Goal: Information Seeking & Learning: Learn about a topic

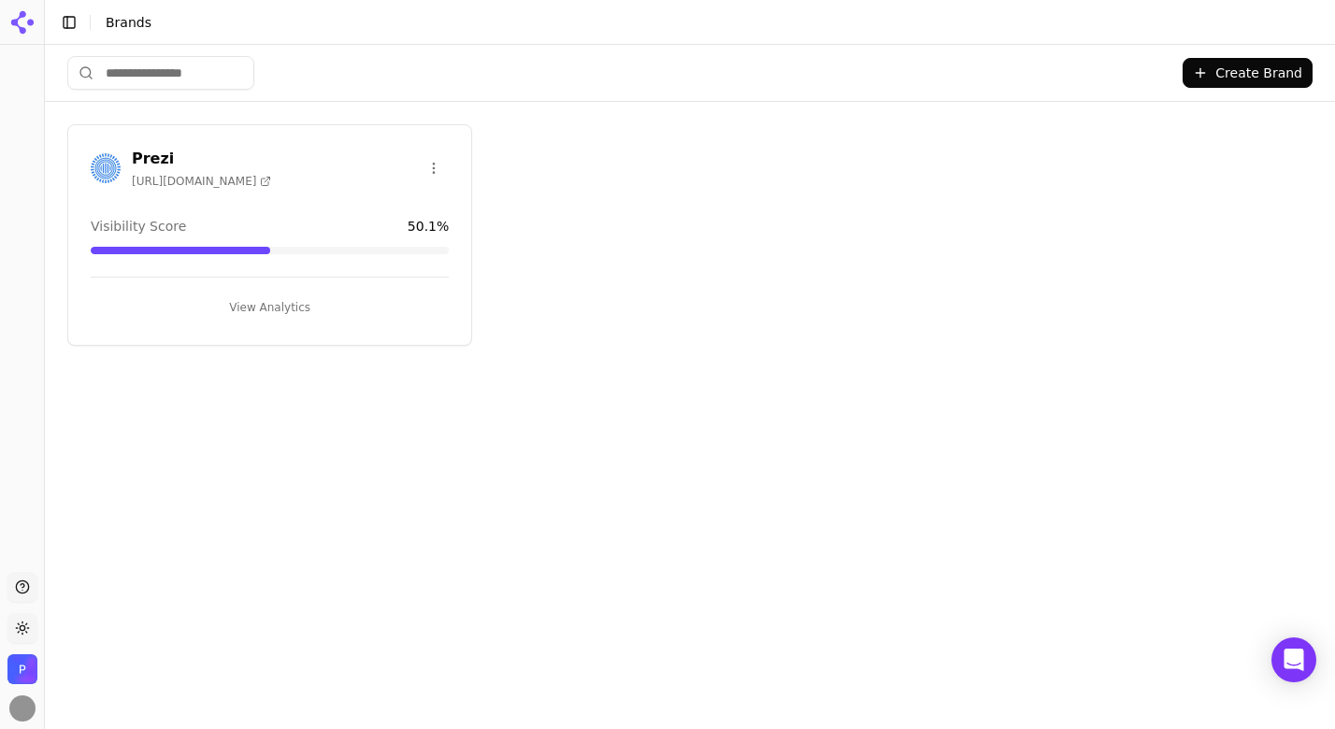
click at [243, 303] on button "View Analytics" at bounding box center [270, 308] width 358 height 30
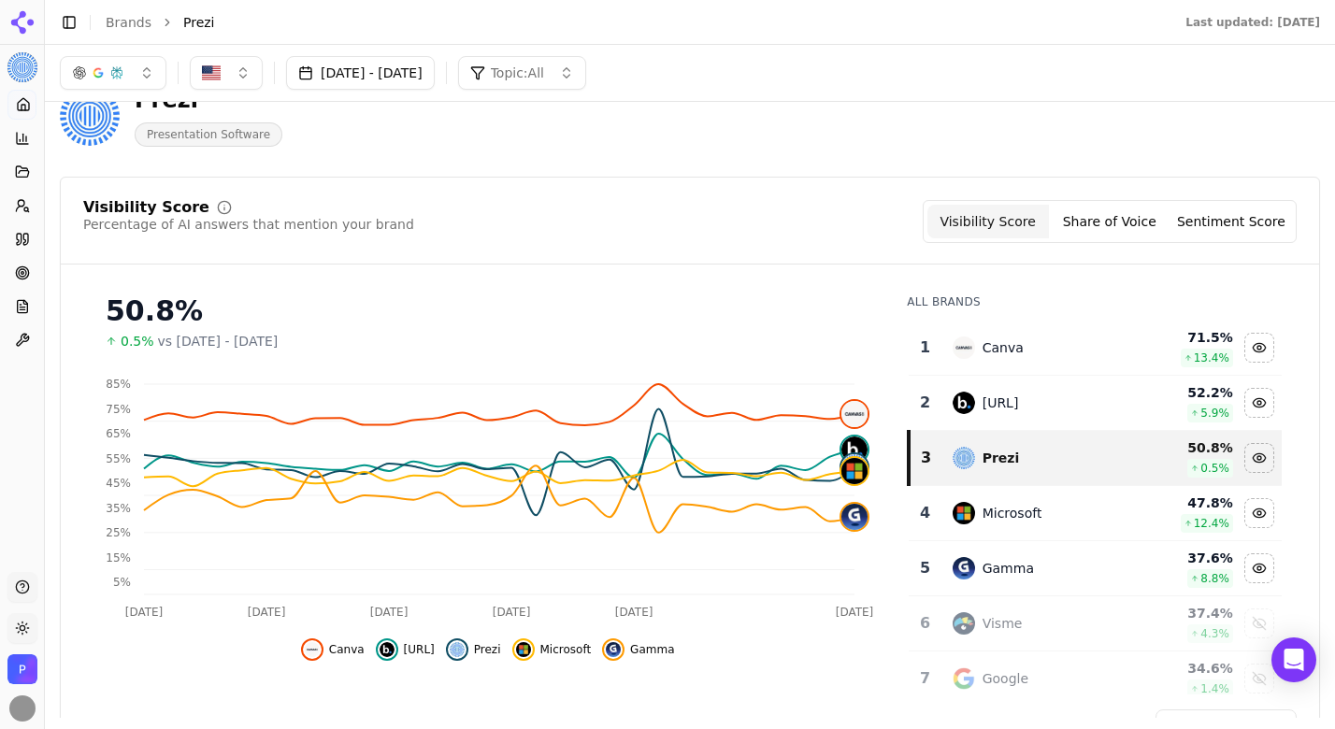
scroll to position [44, 0]
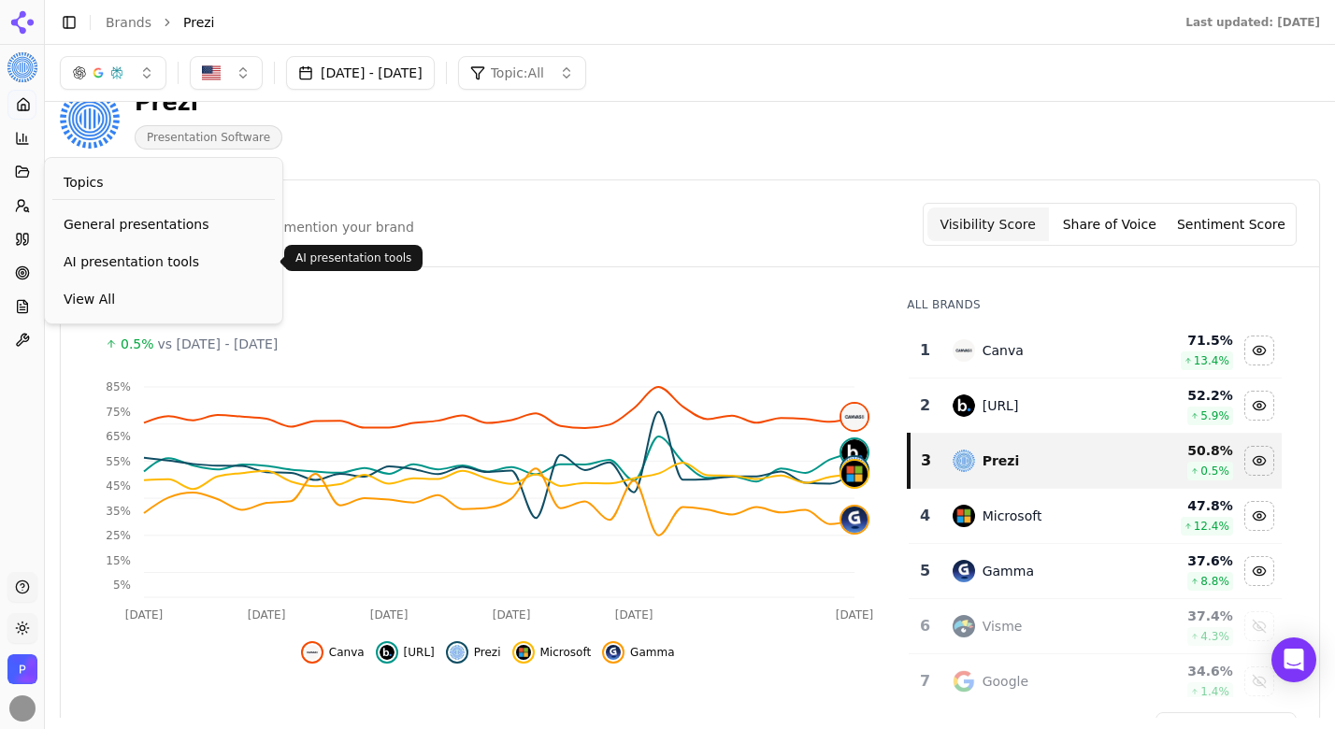
click at [140, 265] on span "AI presentation tools" at bounding box center [164, 261] width 200 height 19
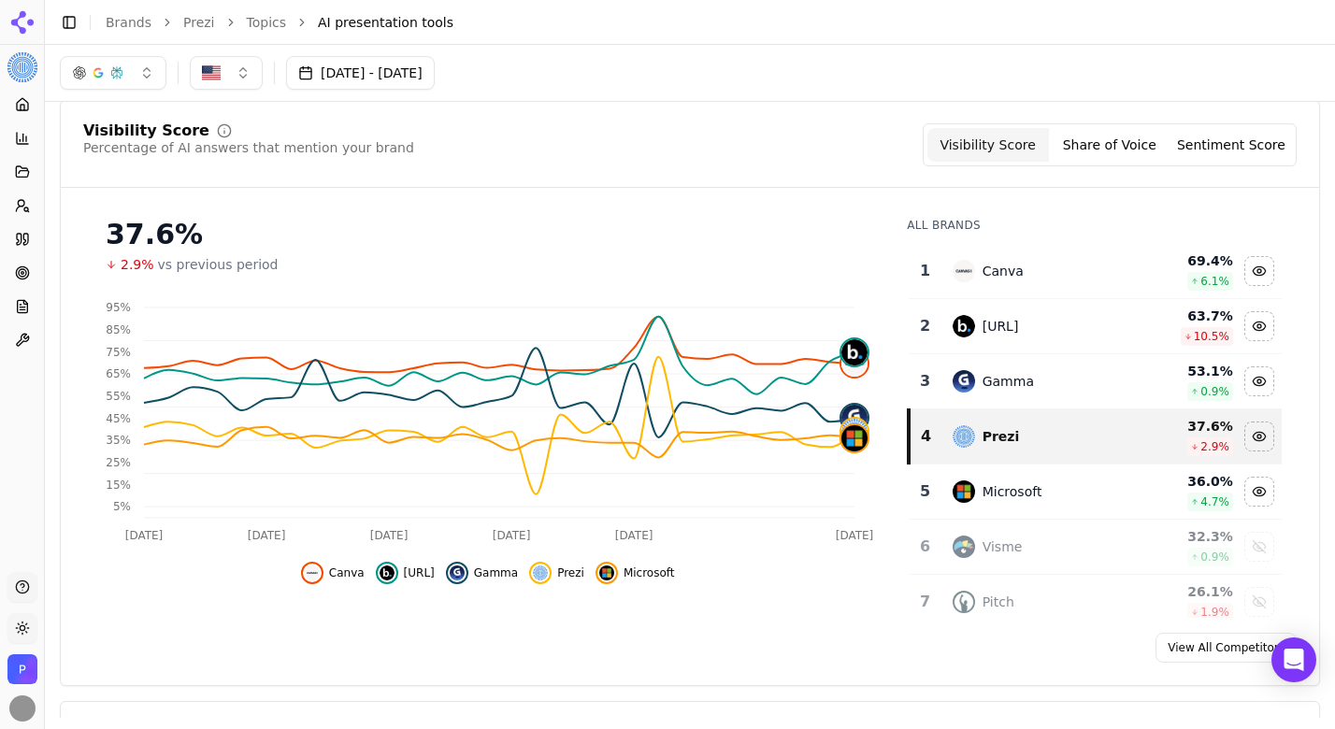
scroll to position [69, 0]
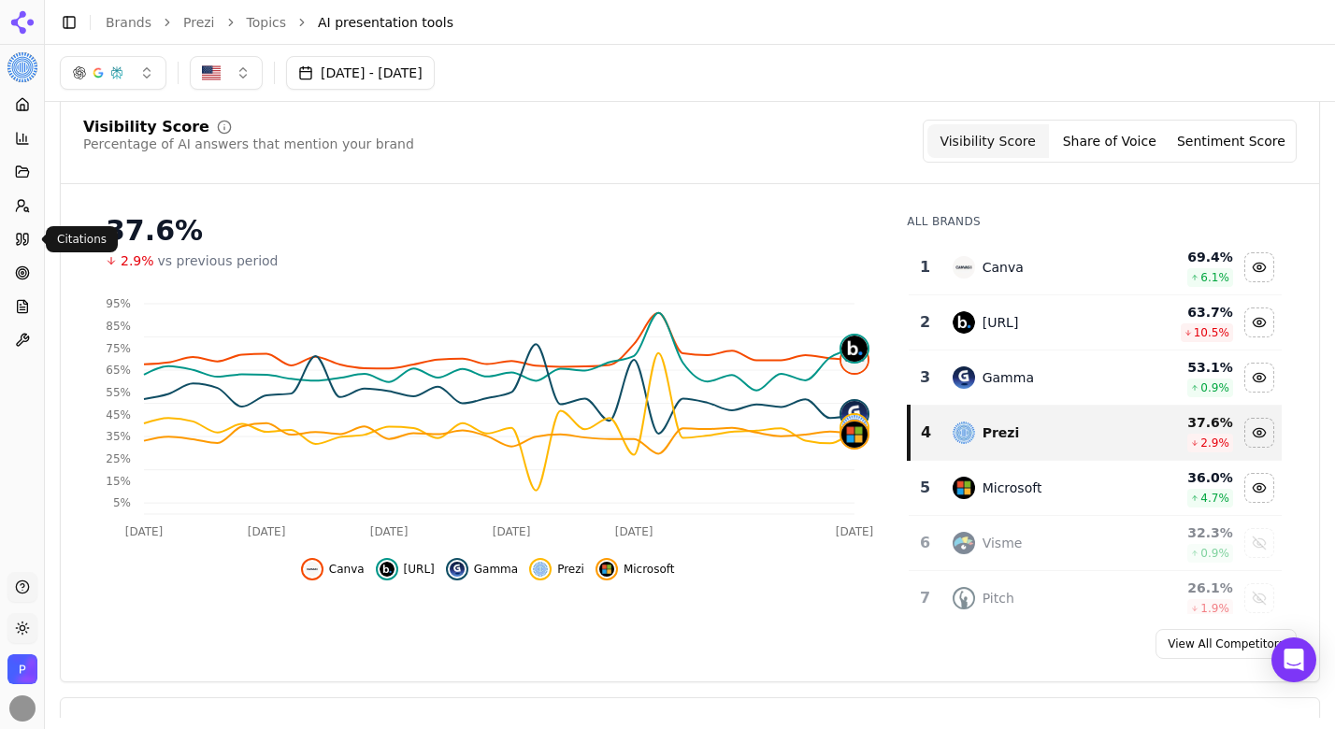
click at [27, 238] on icon at bounding box center [22, 239] width 15 height 15
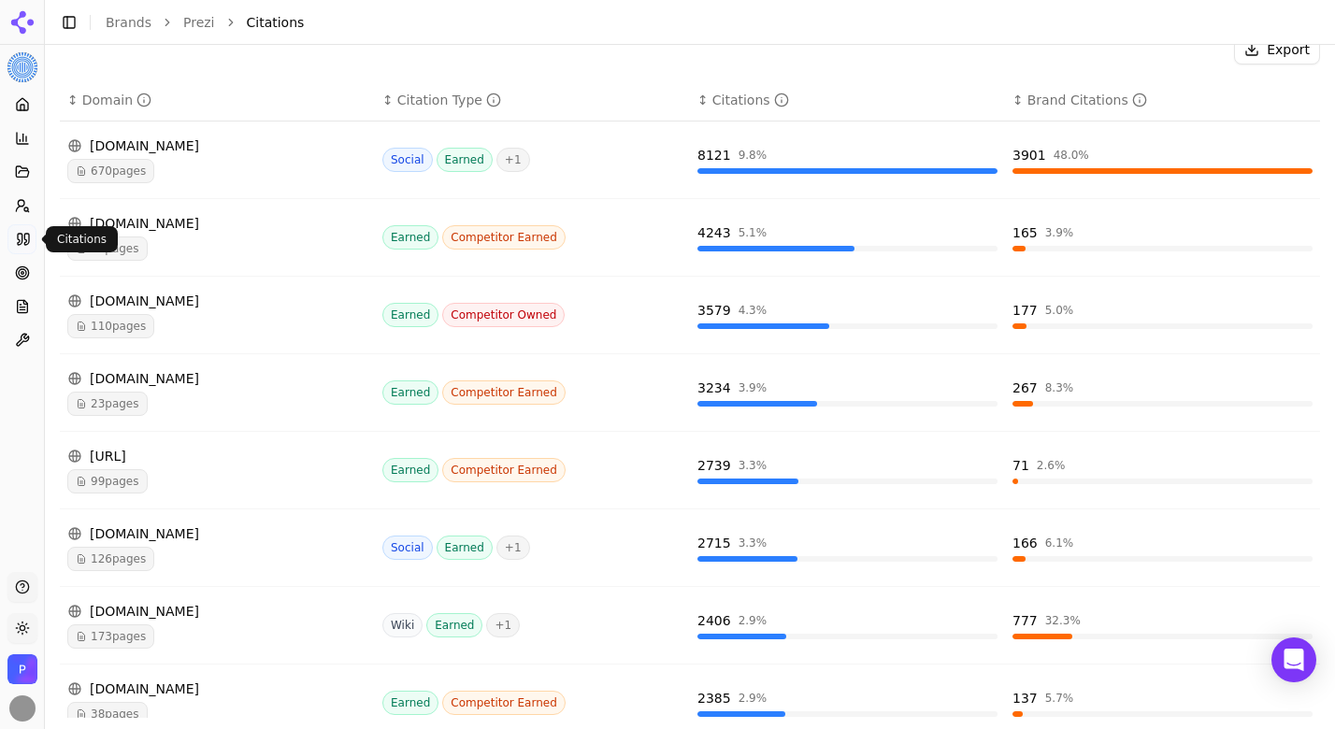
scroll to position [283, 0]
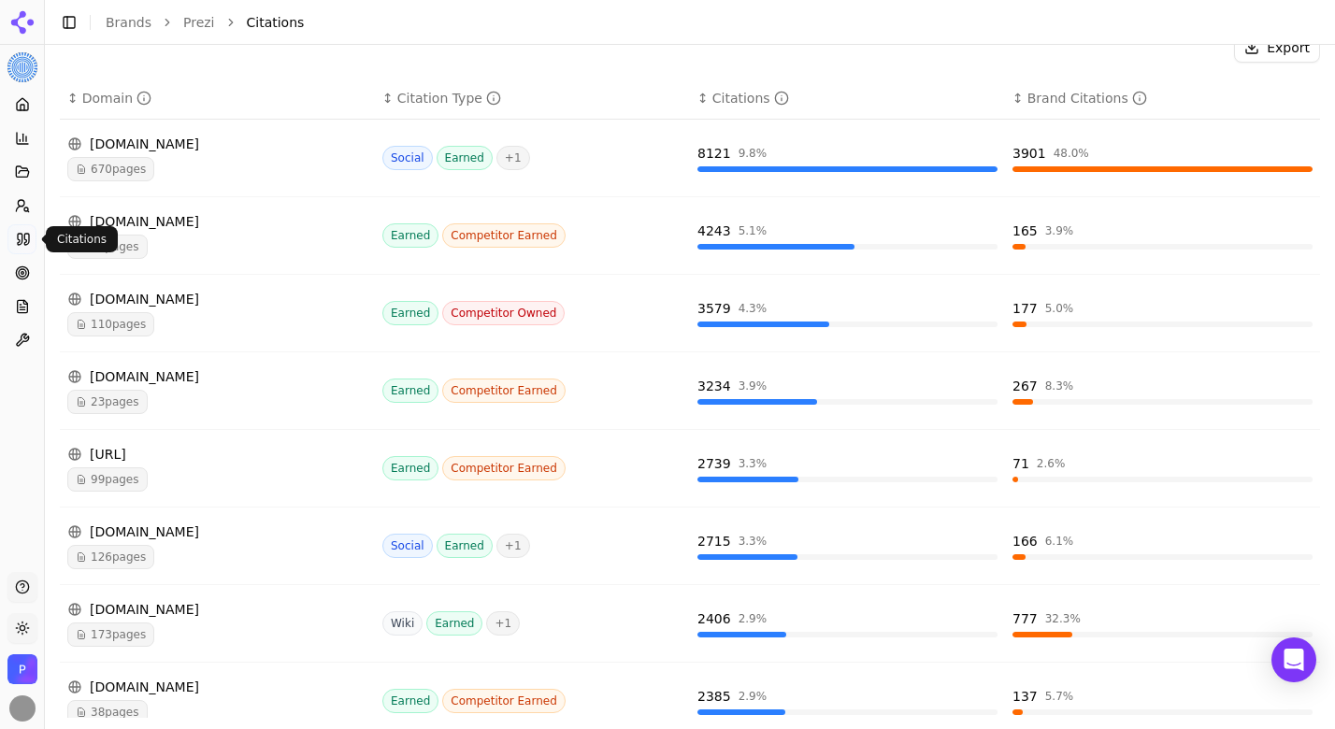
click at [129, 478] on span "99 pages" at bounding box center [107, 480] width 80 height 24
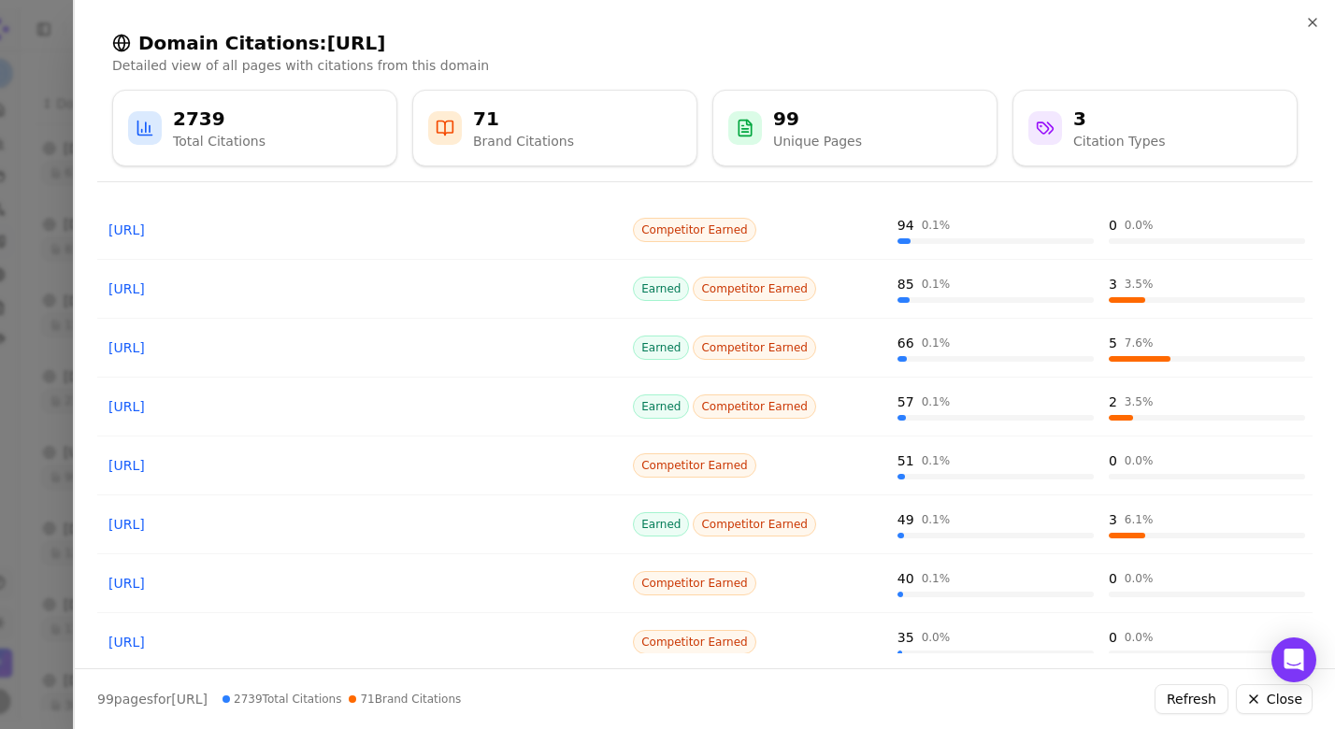
scroll to position [298, 0]
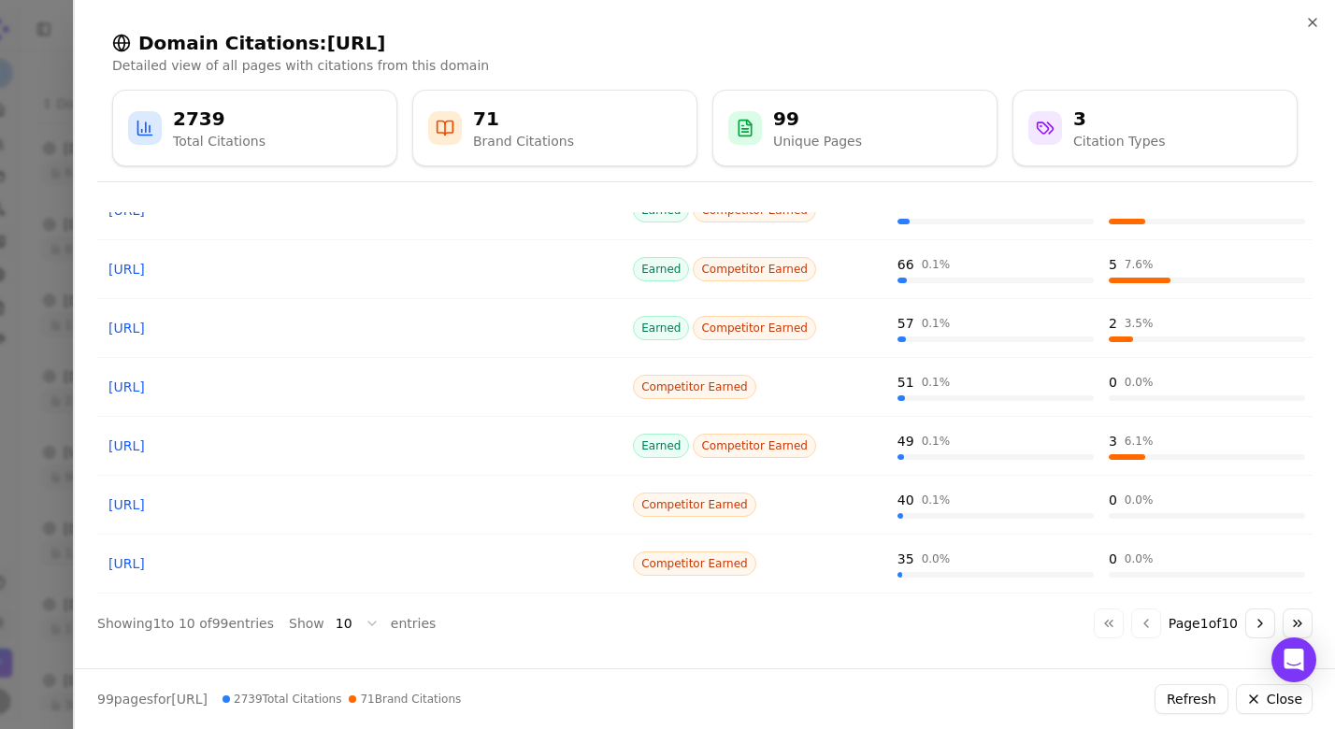
click at [370, 618] on body "Prezi Platform Home Competition Topics Prompts Citations Optimize Reports Toolb…" at bounding box center [667, 364] width 1335 height 729
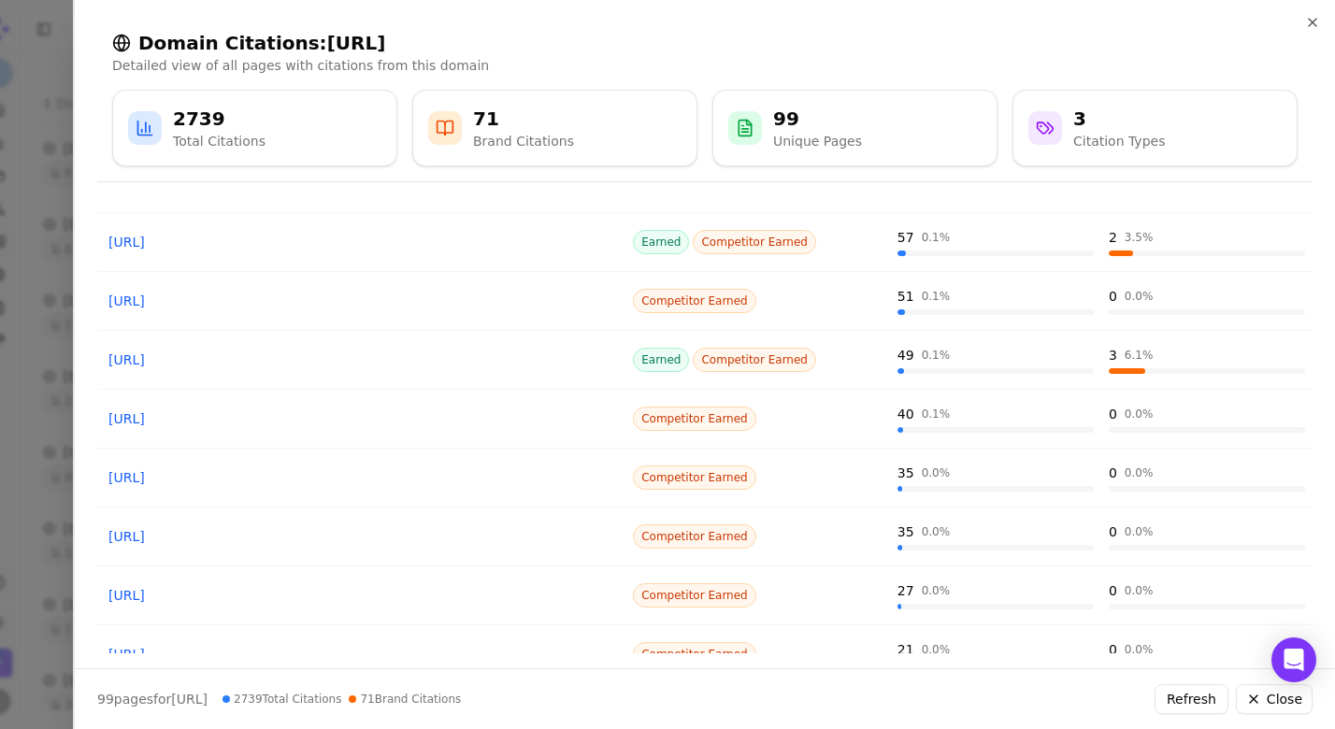
scroll to position [382, 0]
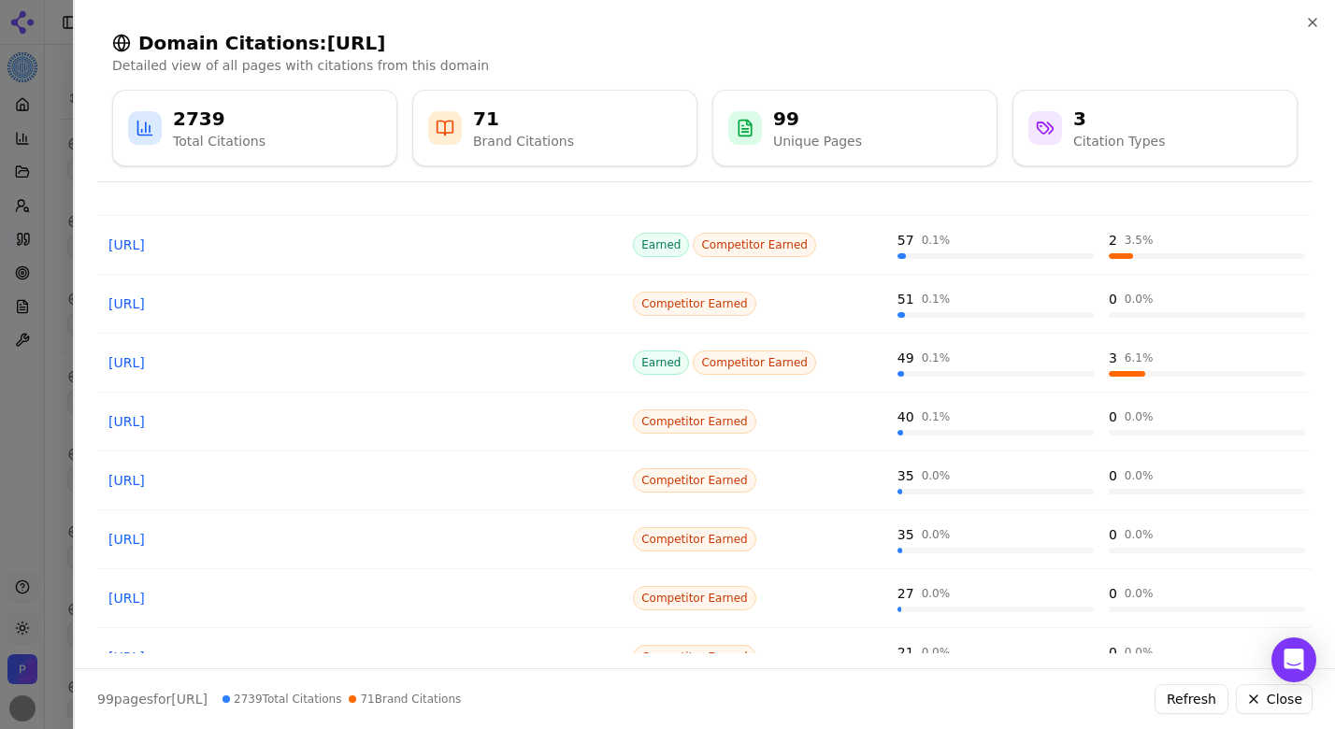
click at [45, 332] on div at bounding box center [667, 364] width 1335 height 729
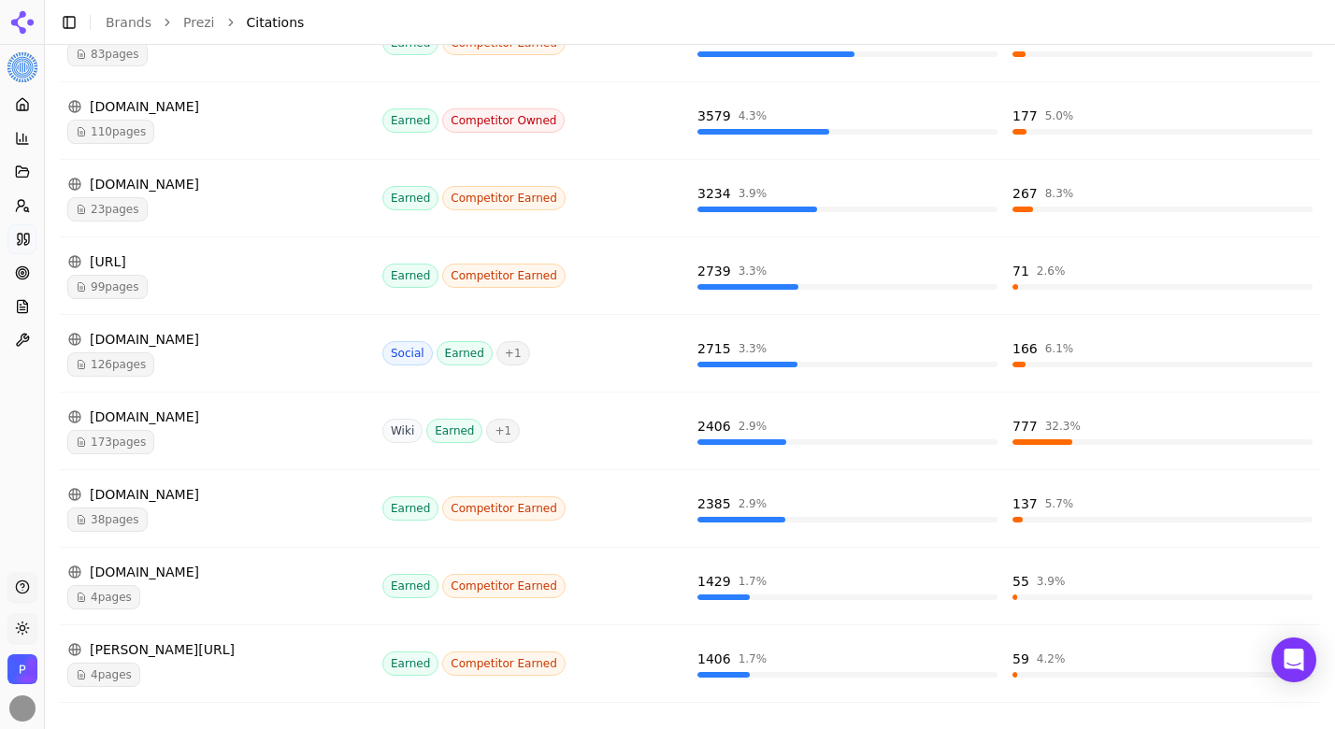
scroll to position [521, 0]
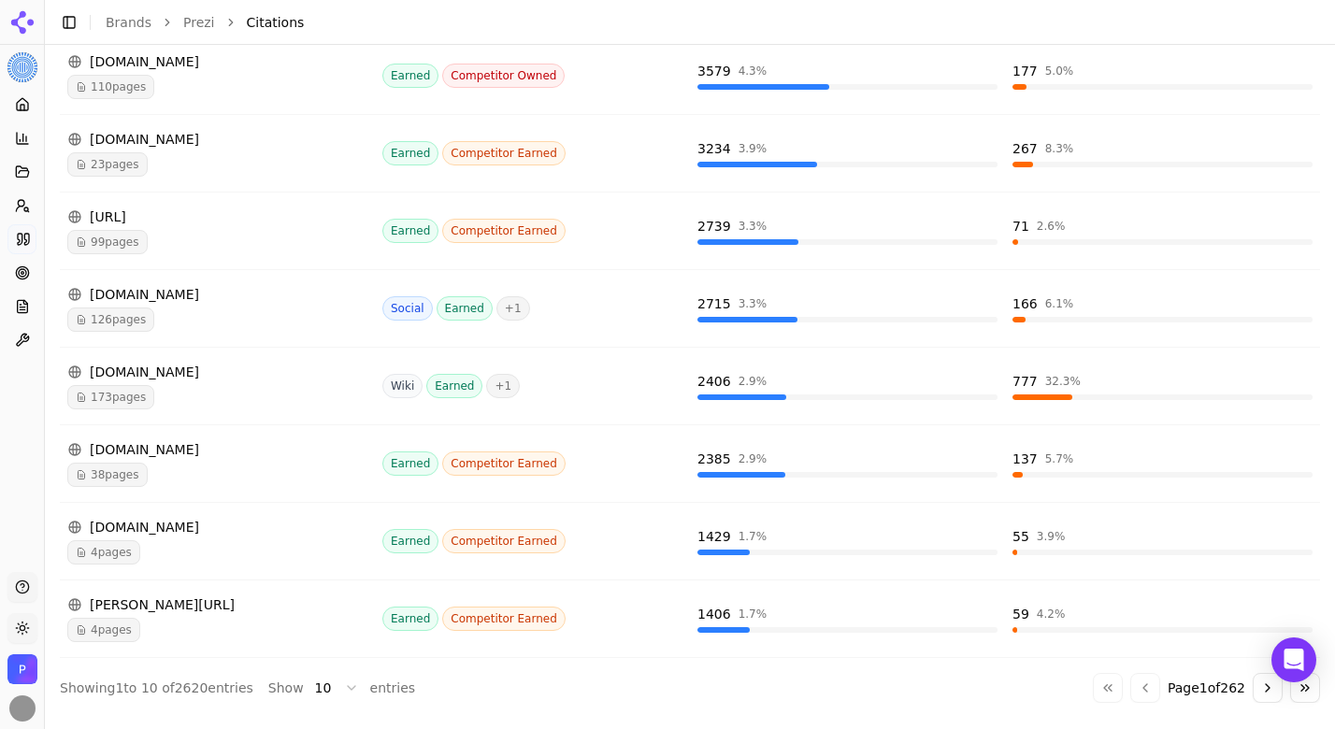
click at [150, 532] on div "[DOMAIN_NAME]" at bounding box center [217, 527] width 300 height 19
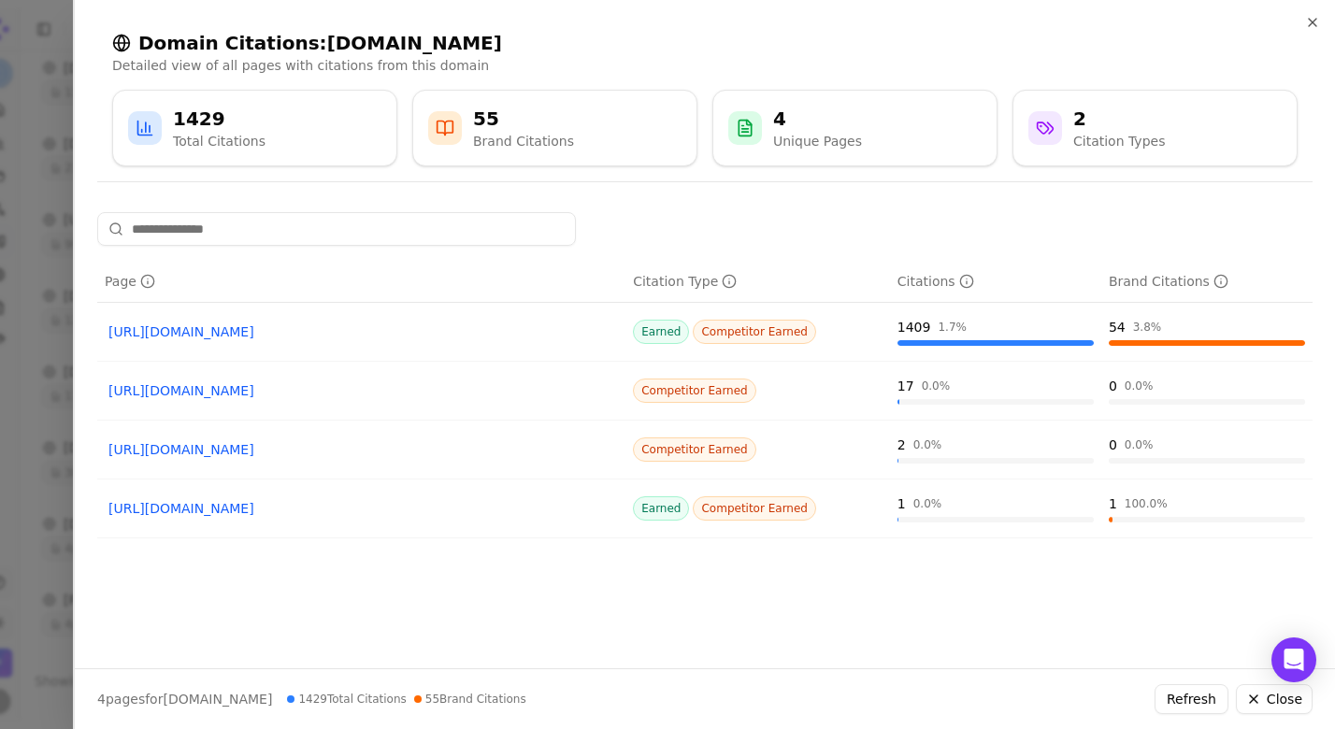
click at [270, 331] on link "[URL][DOMAIN_NAME]" at bounding box center [361, 332] width 506 height 19
click at [39, 286] on div at bounding box center [667, 364] width 1335 height 729
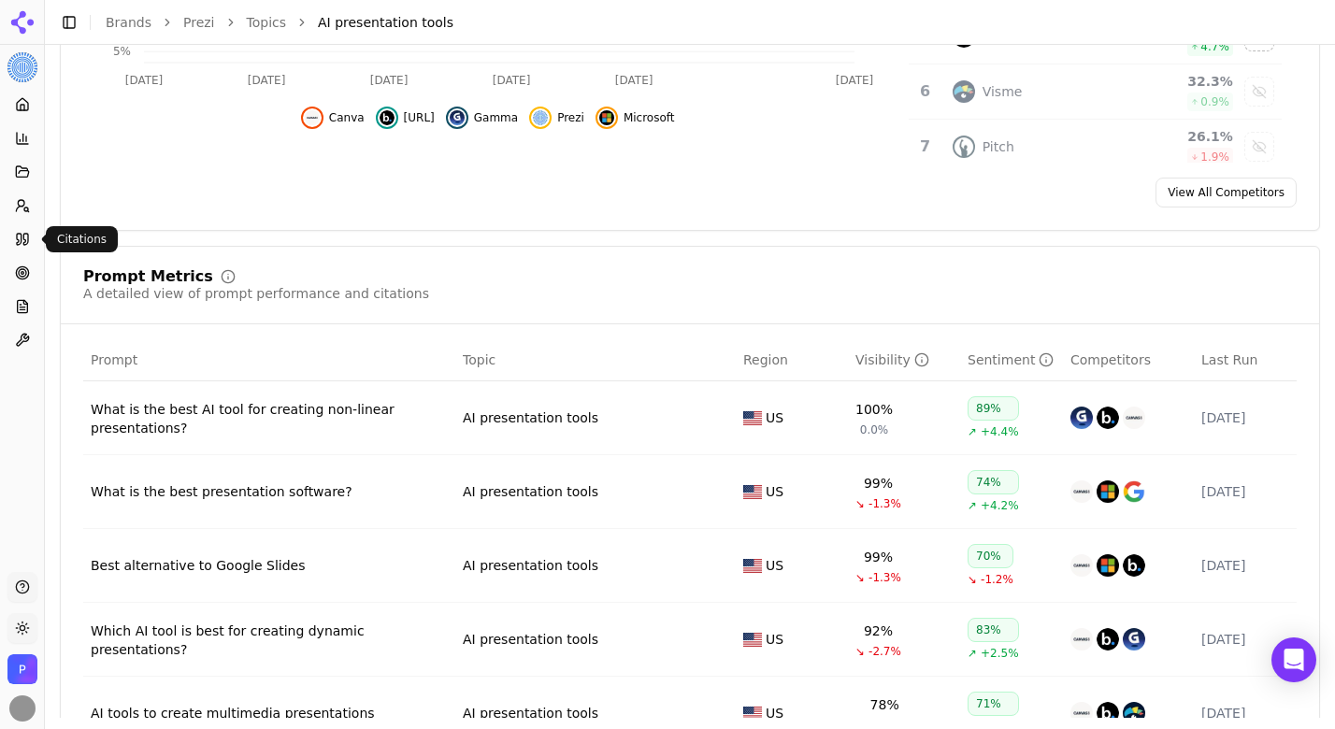
click at [23, 239] on icon at bounding box center [25, 239] width 5 height 11
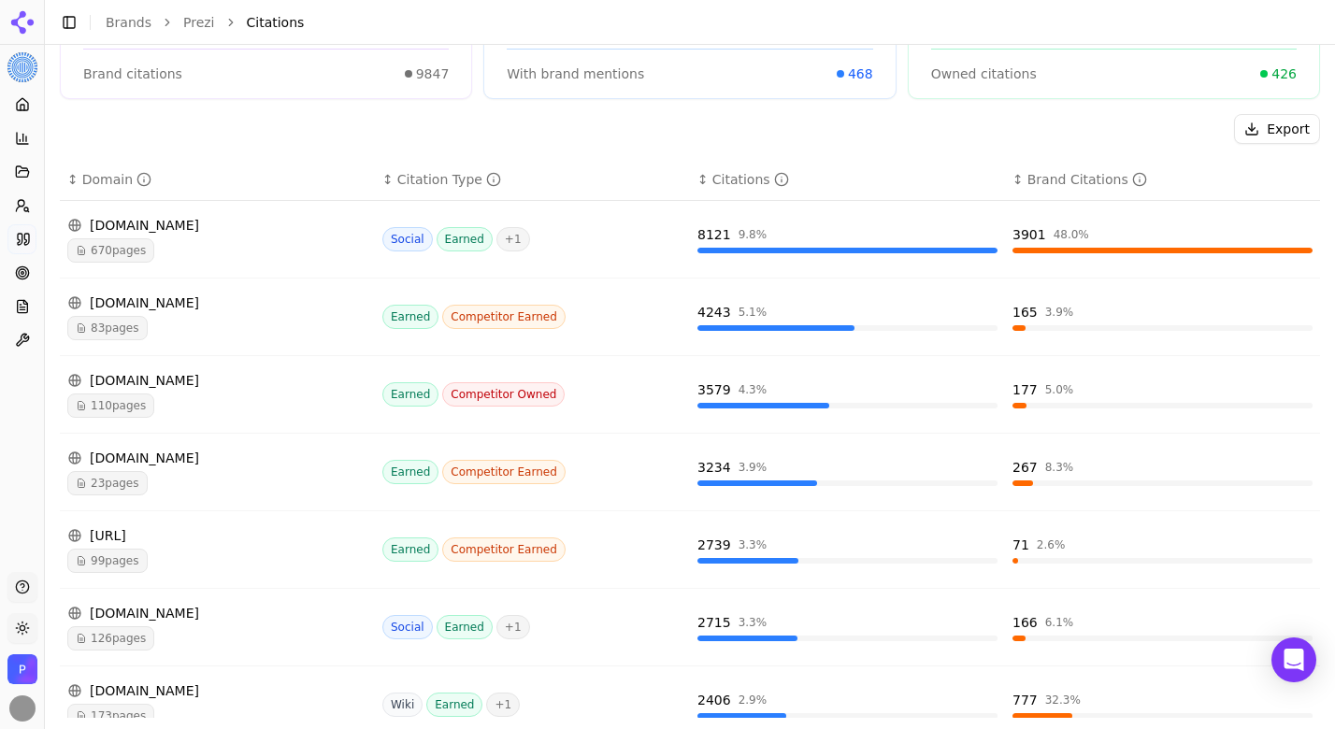
scroll to position [521, 0]
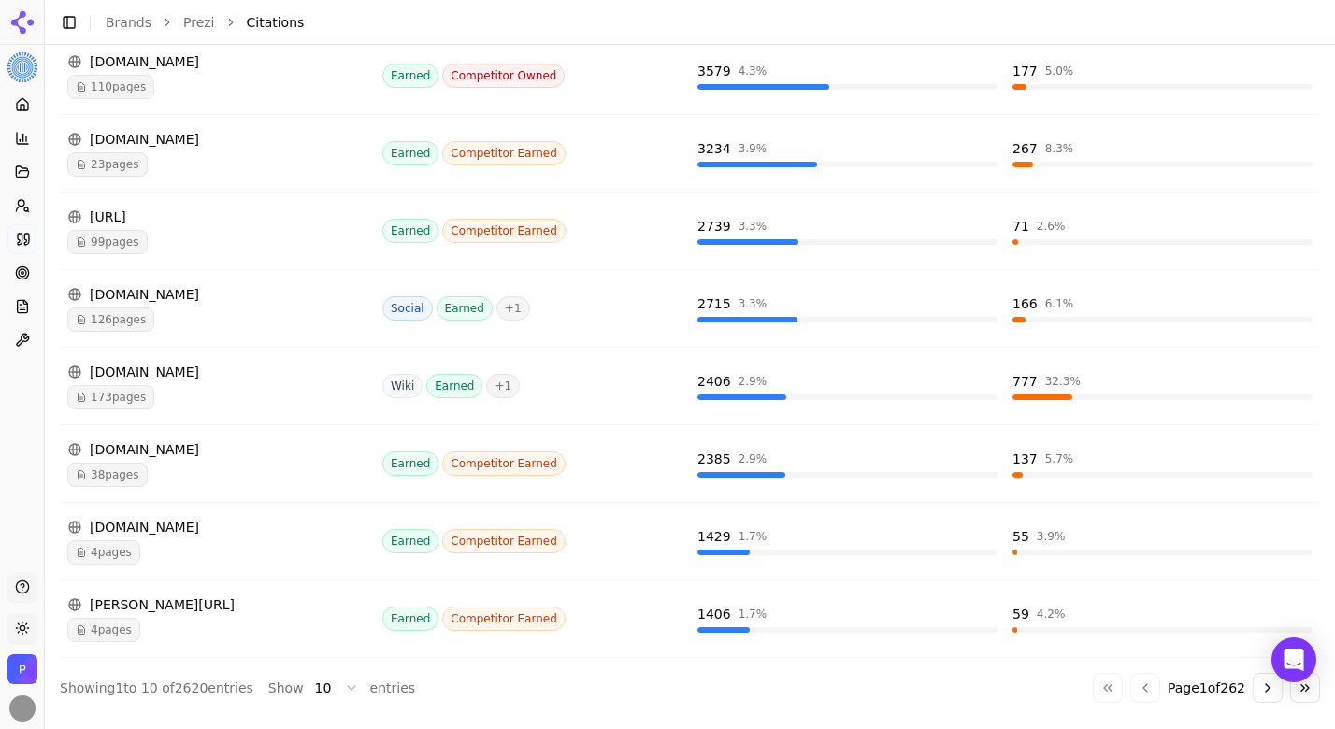
click at [1263, 688] on button "Go to next page" at bounding box center [1268, 688] width 30 height 30
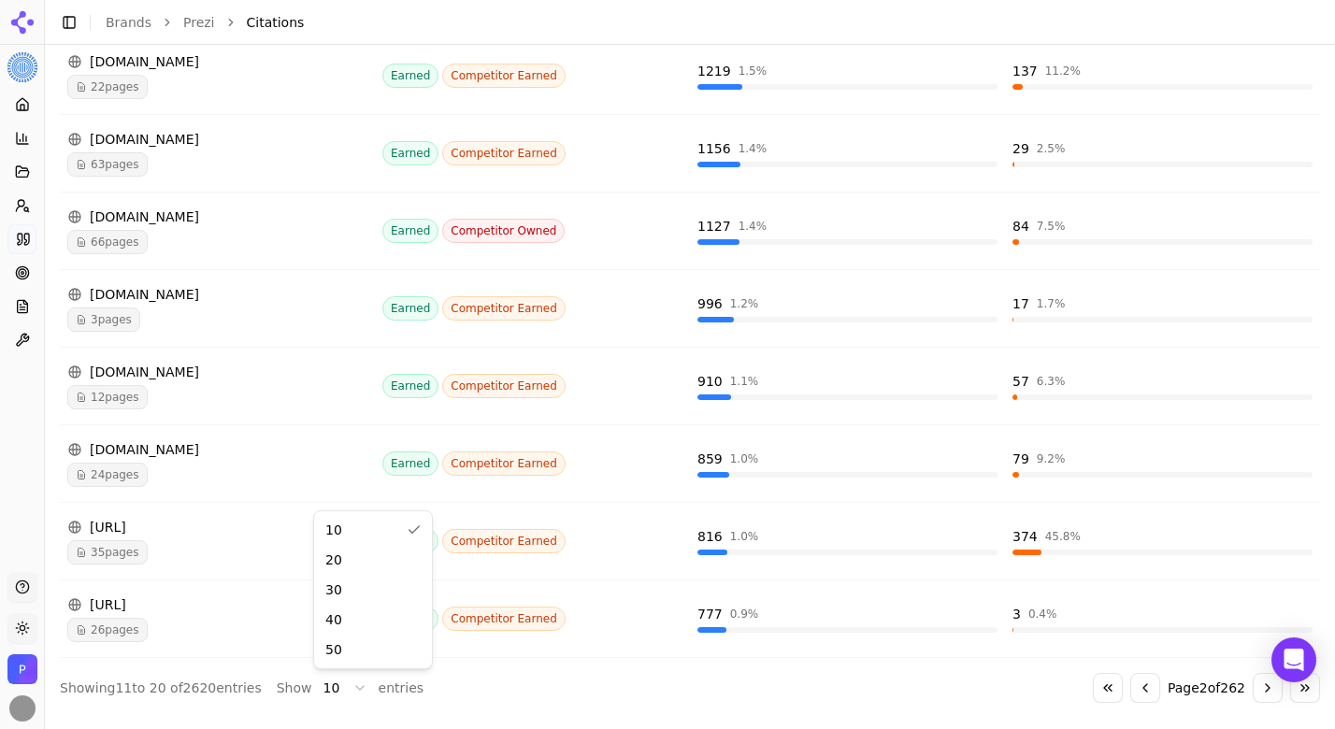
click at [349, 690] on html "Prezi Platform Home Competition Topics Prompts Citations Optimize Reports Toolb…" at bounding box center [667, 364] width 1335 height 729
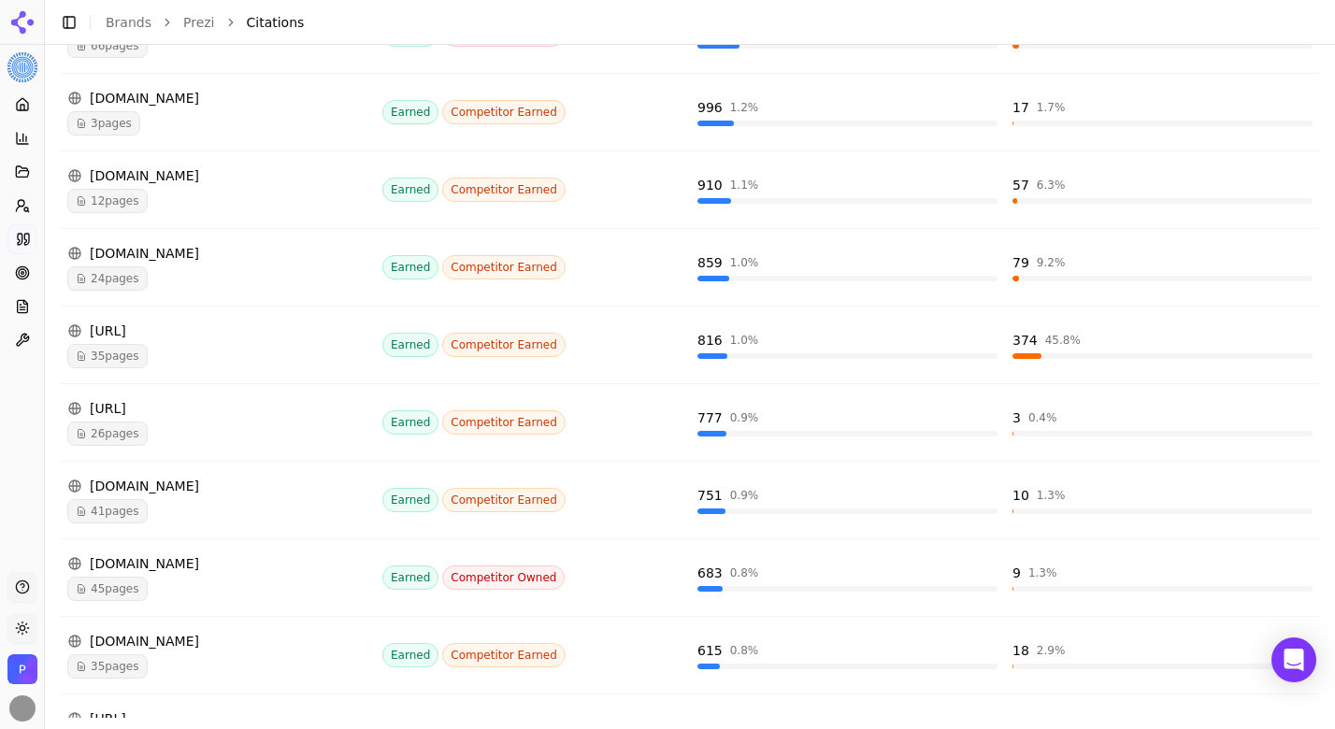
scroll to position [1499, 0]
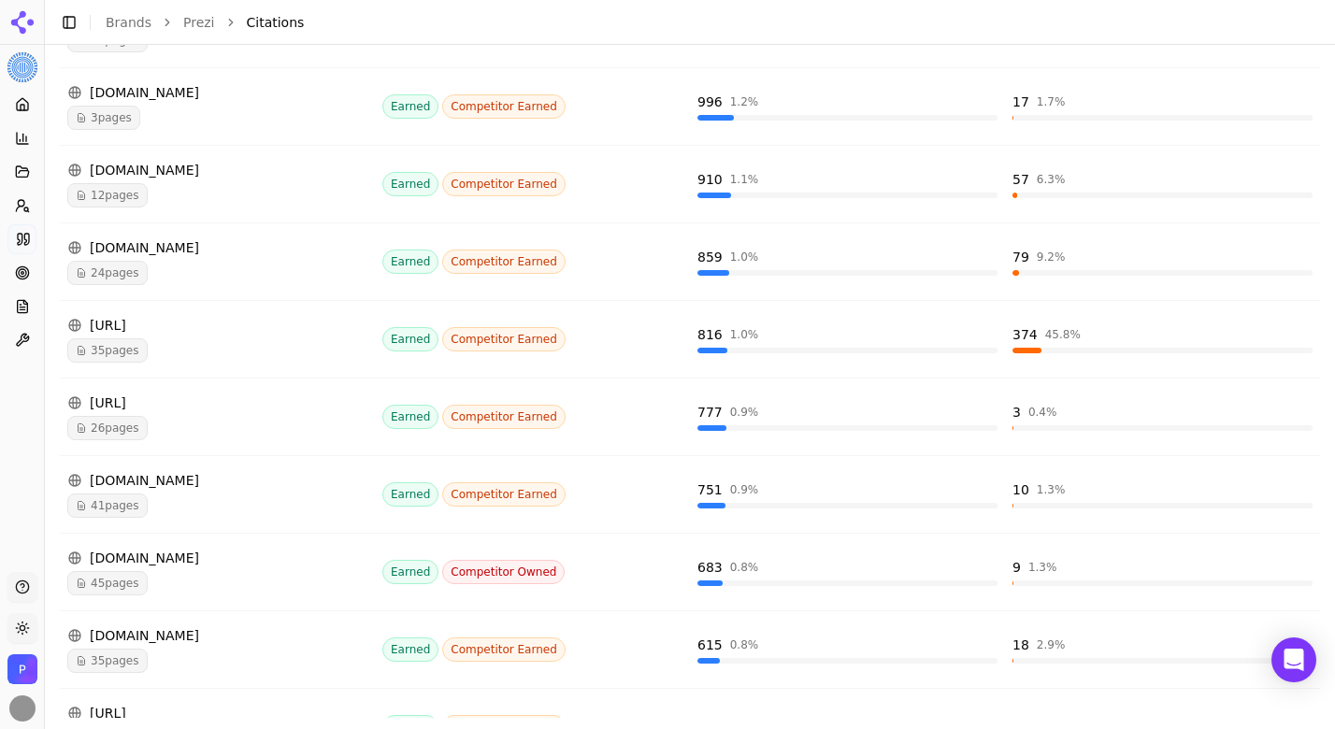
click at [111, 323] on div "[URL]" at bounding box center [217, 325] width 300 height 19
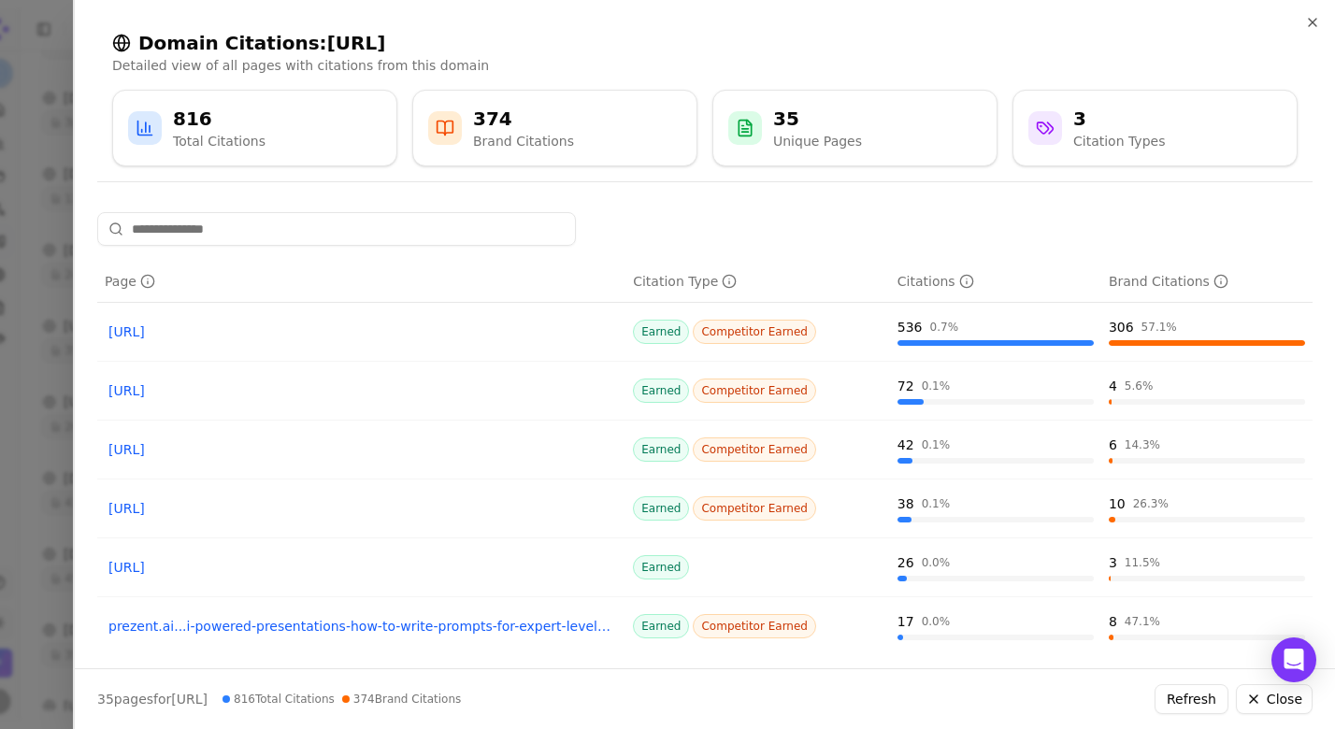
click at [61, 47] on div at bounding box center [667, 364] width 1335 height 729
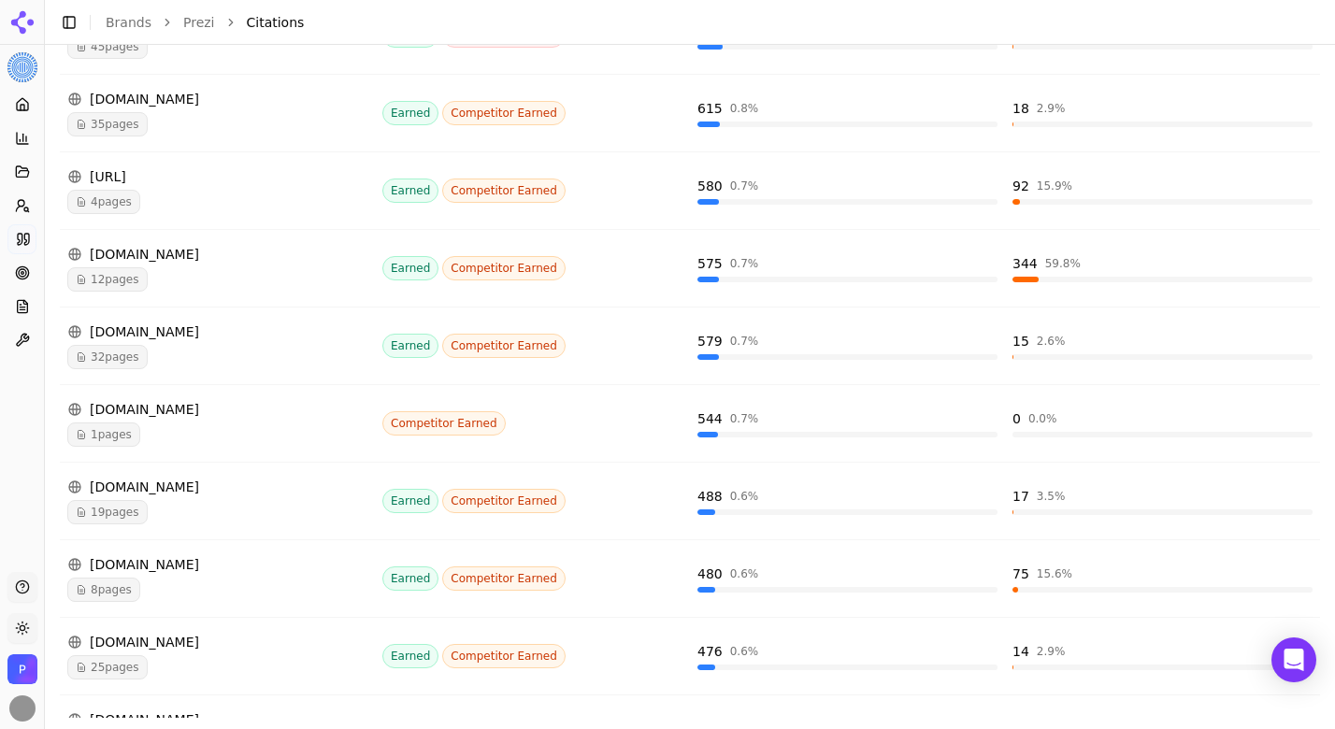
scroll to position [2039, 0]
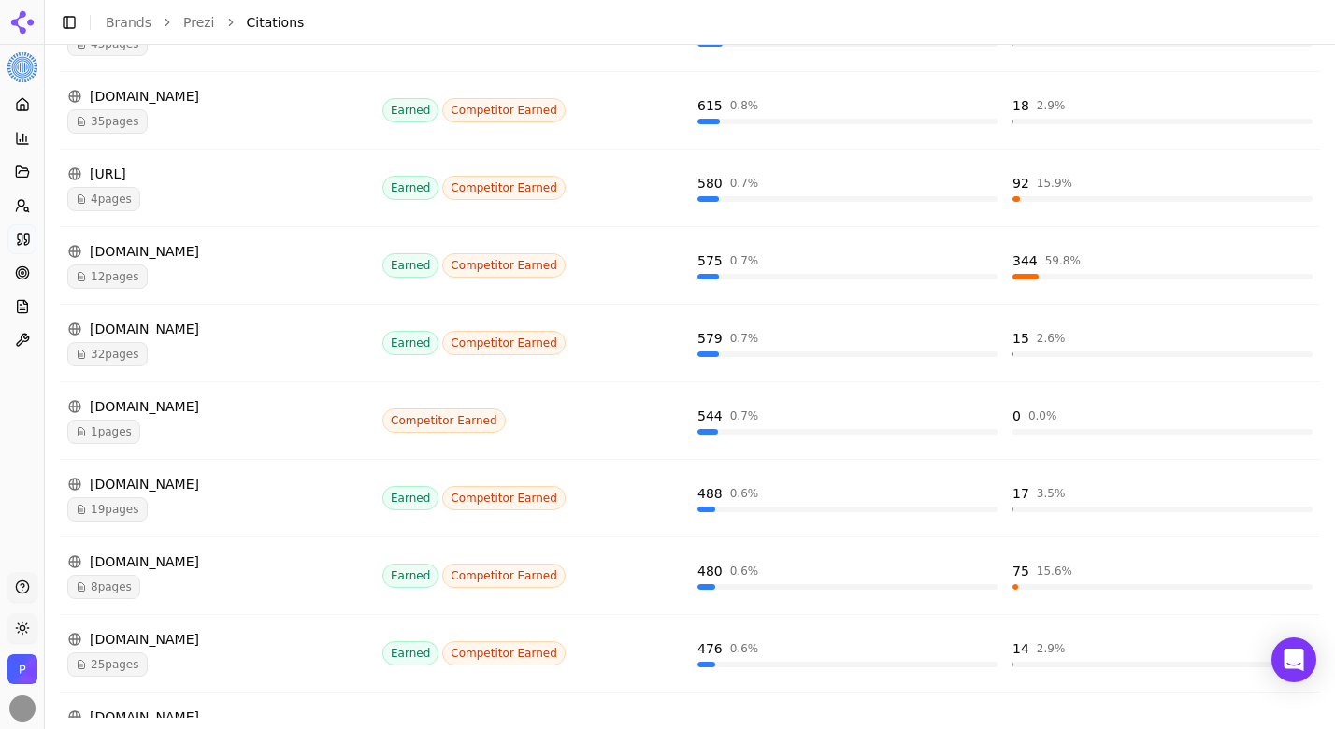
click at [164, 252] on div "[DOMAIN_NAME]" at bounding box center [217, 251] width 300 height 19
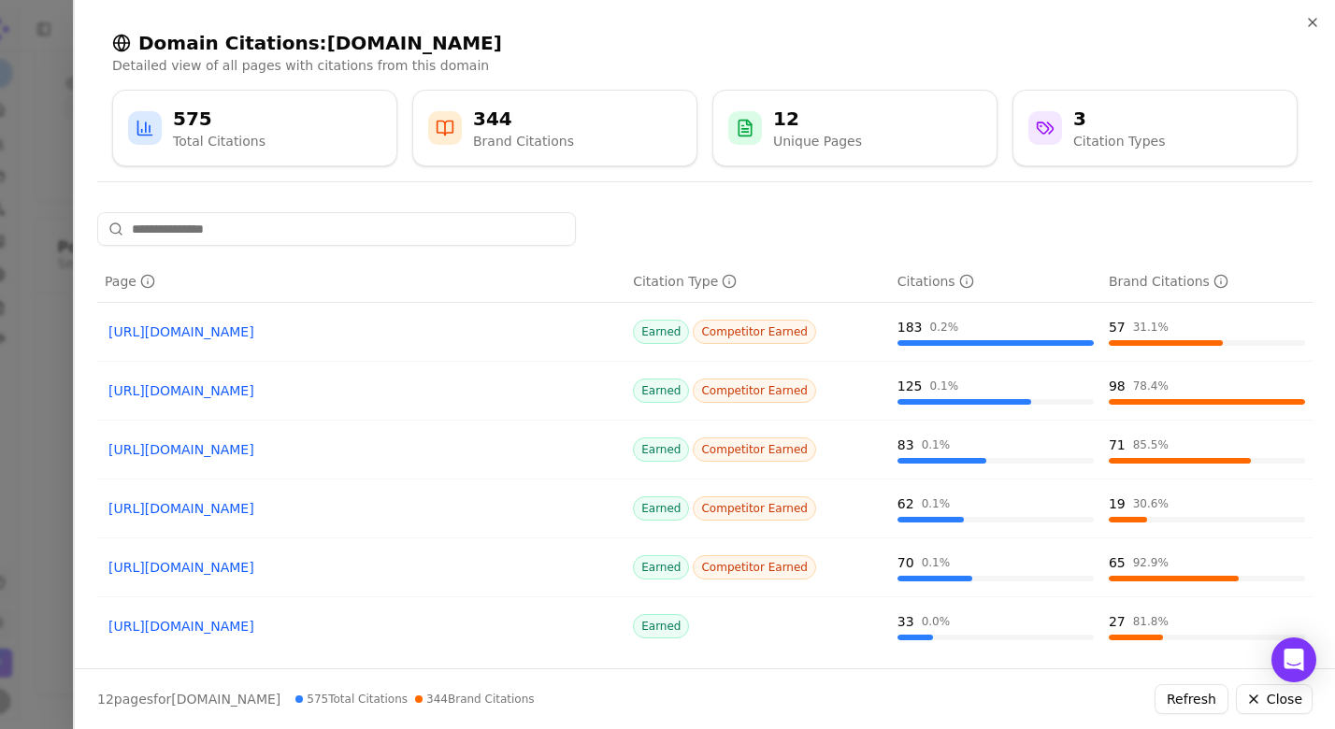
scroll to position [1750, 0]
click at [97, 53] on div "Domain Citations: [DOMAIN_NAME] Detailed view of all pages with citations from …" at bounding box center [705, 98] width 1216 height 166
click at [1309, 23] on icon "button" at bounding box center [1312, 22] width 15 height 15
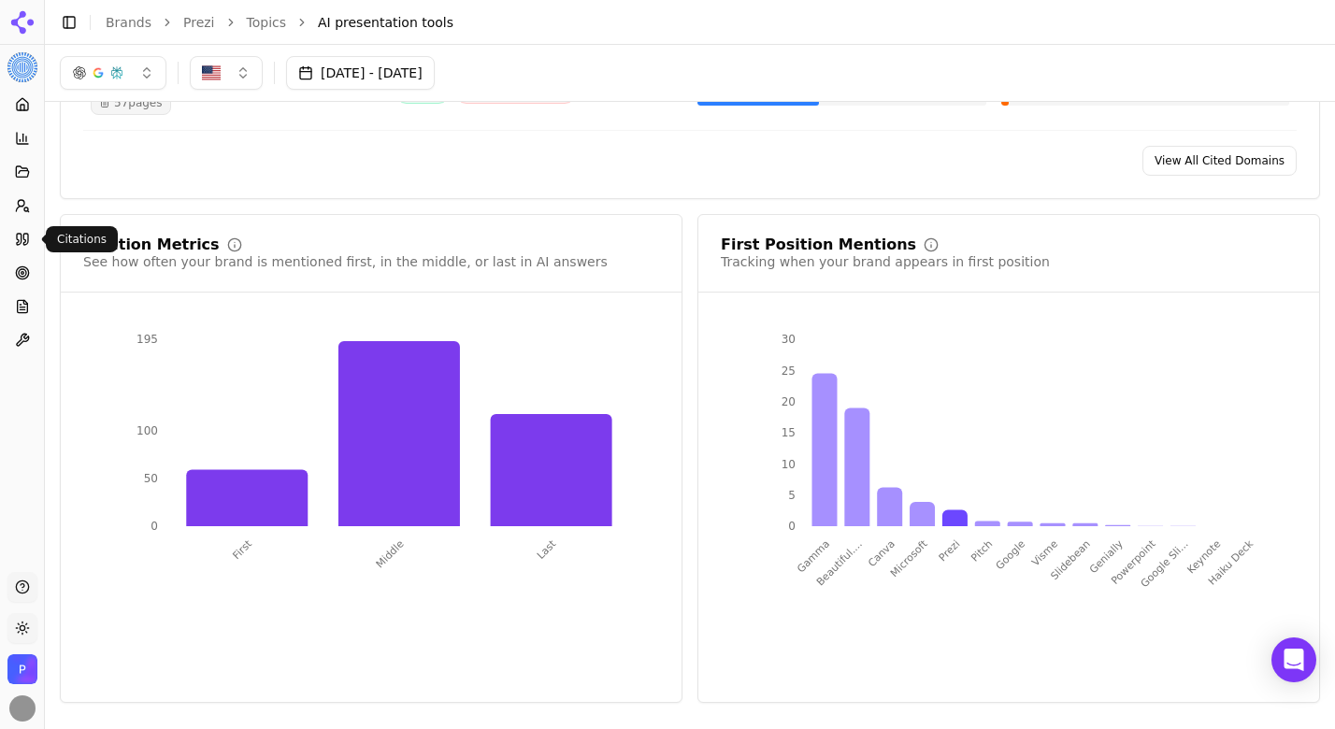
click at [21, 224] on link "Citations" at bounding box center [21, 239] width 29 height 30
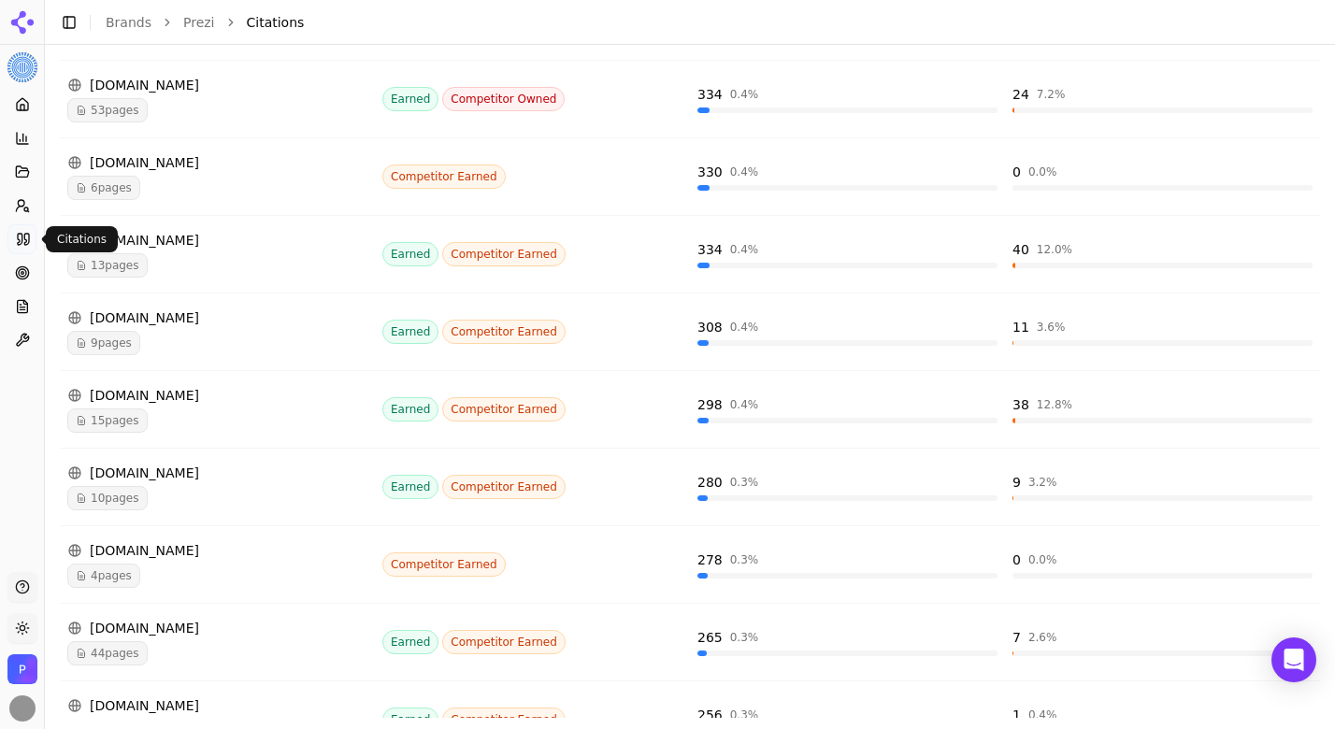
scroll to position [3625, 0]
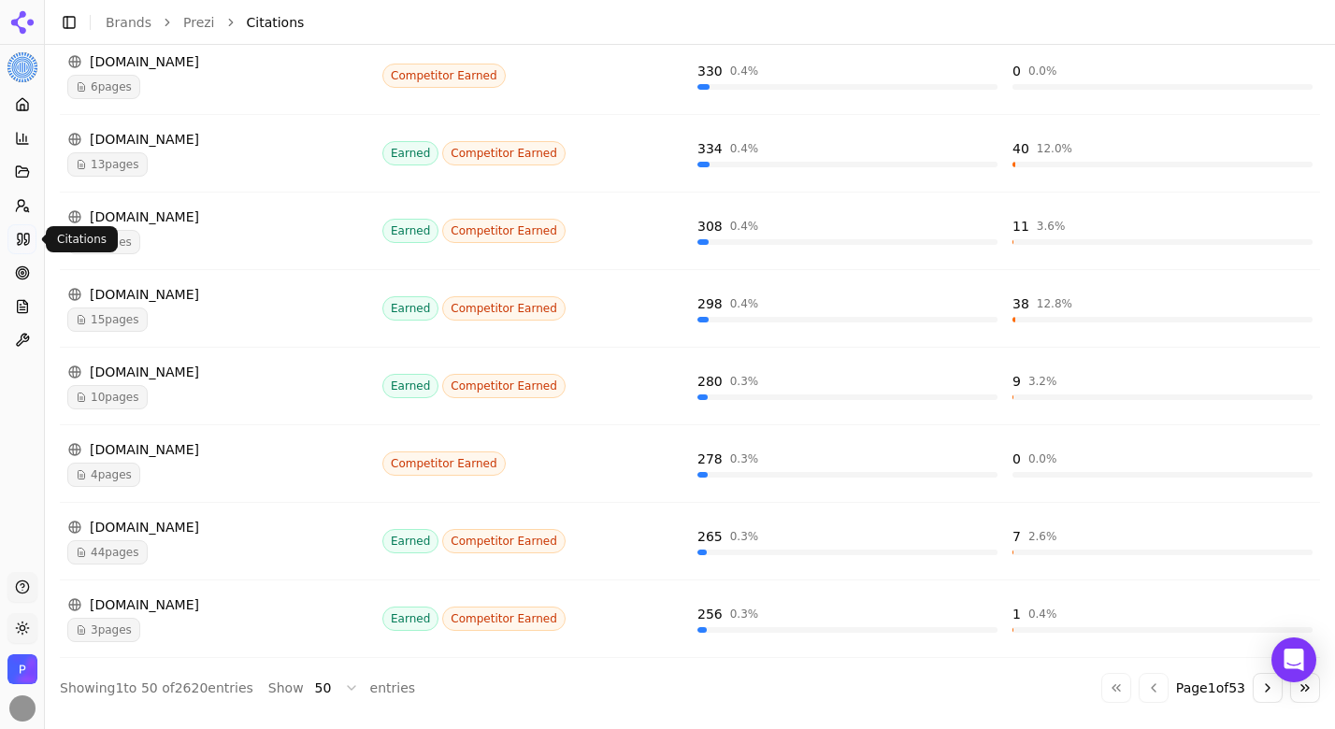
click at [1277, 690] on button "Go to next page" at bounding box center [1268, 688] width 30 height 30
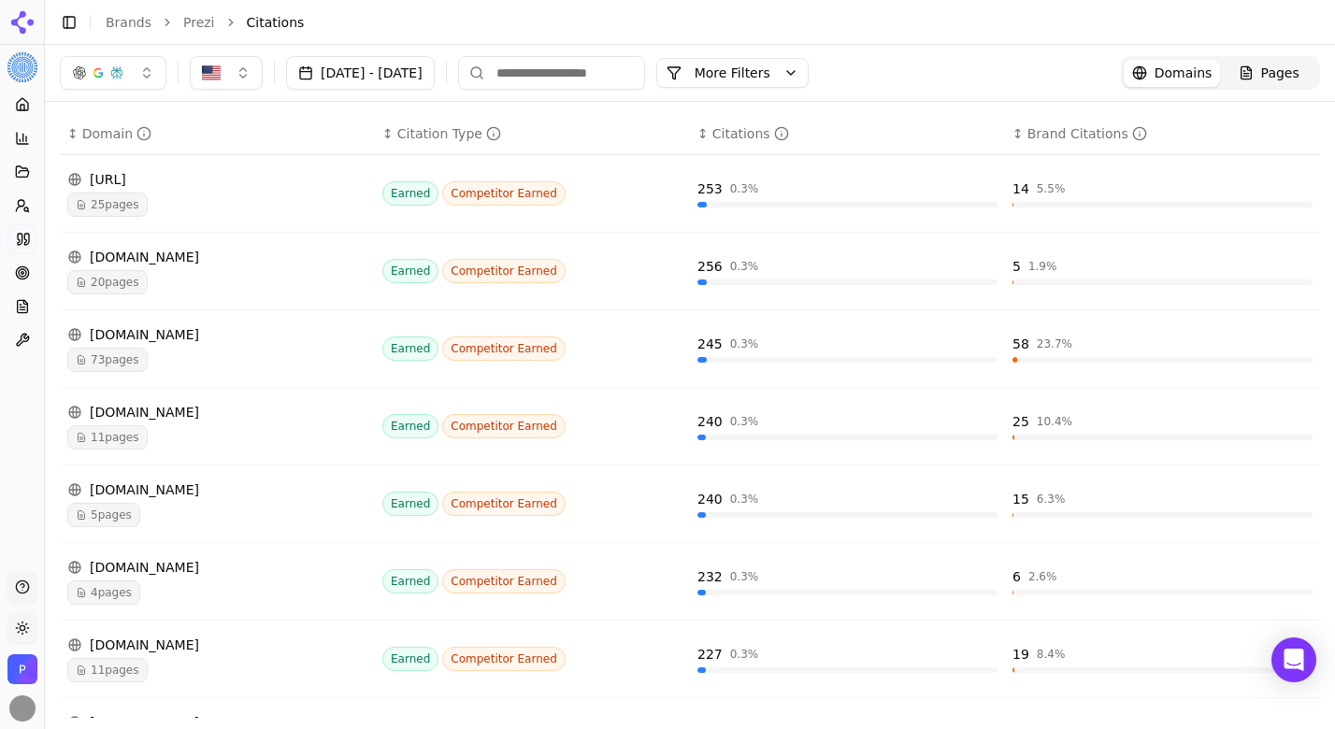
scroll to position [0, 0]
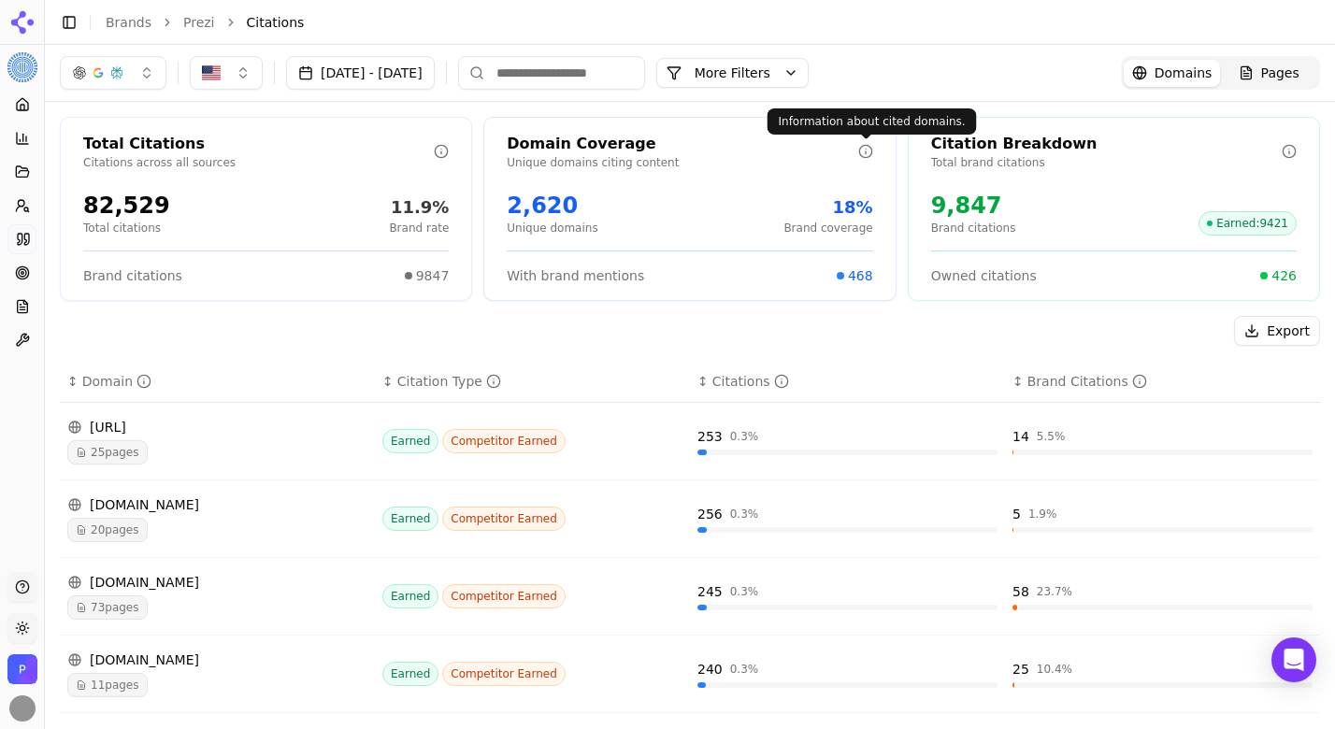
click at [867, 151] on icon at bounding box center [865, 151] width 15 height 15
click at [722, 212] on div "2,620 Unique domains 18% Brand coverage" at bounding box center [690, 213] width 366 height 45
click at [322, 221] on div "82,529 Total citations 11.9% Brand rate" at bounding box center [266, 213] width 366 height 45
click at [612, 214] on div "2,620 Unique domains 18% Brand coverage" at bounding box center [690, 213] width 366 height 45
click at [1264, 77] on span "Pages" at bounding box center [1280, 73] width 38 height 19
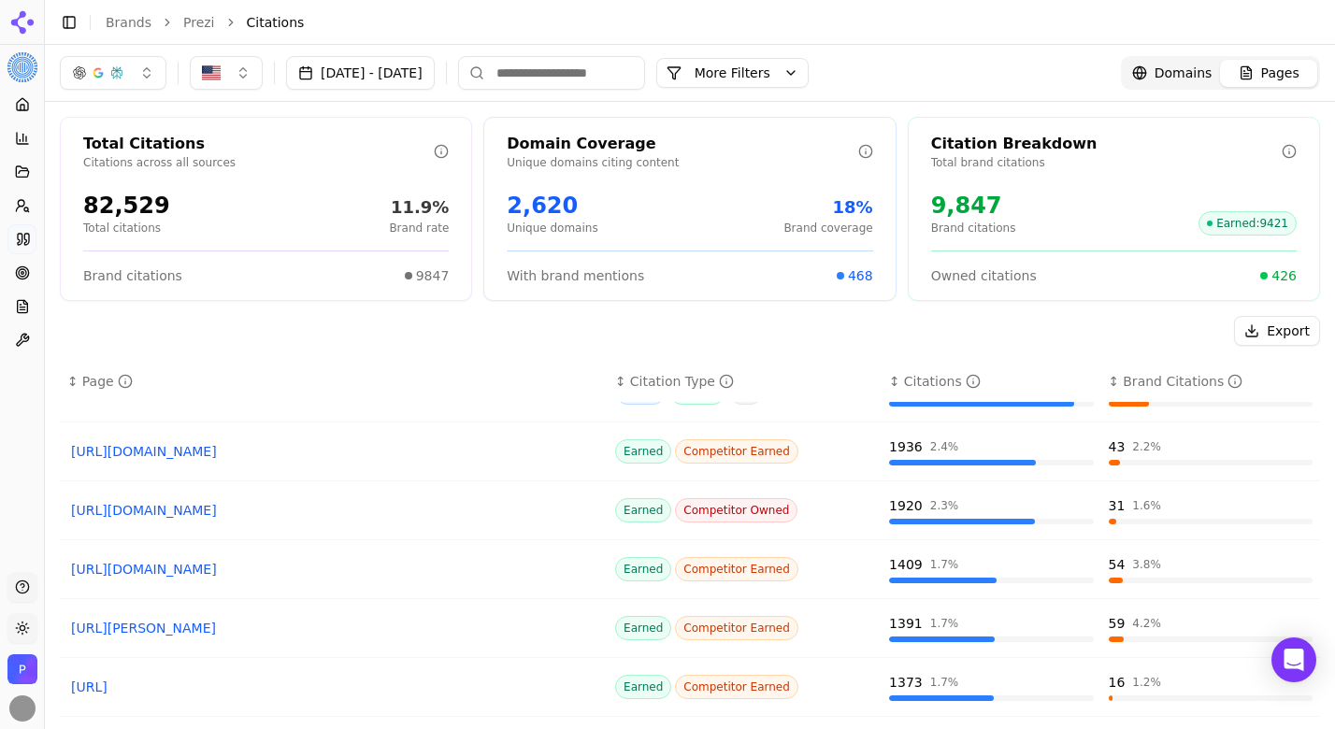
scroll to position [86, 0]
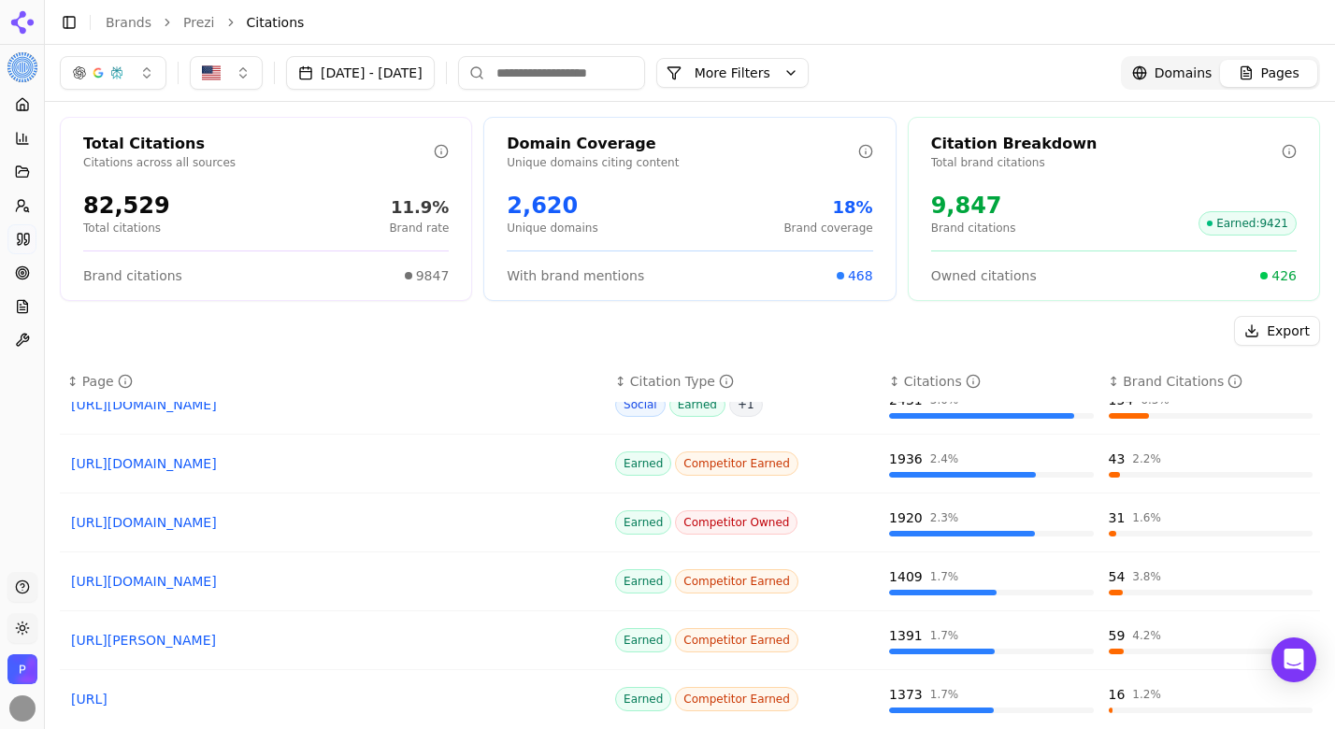
click at [375, 467] on link "[URL][DOMAIN_NAME]" at bounding box center [334, 463] width 526 height 19
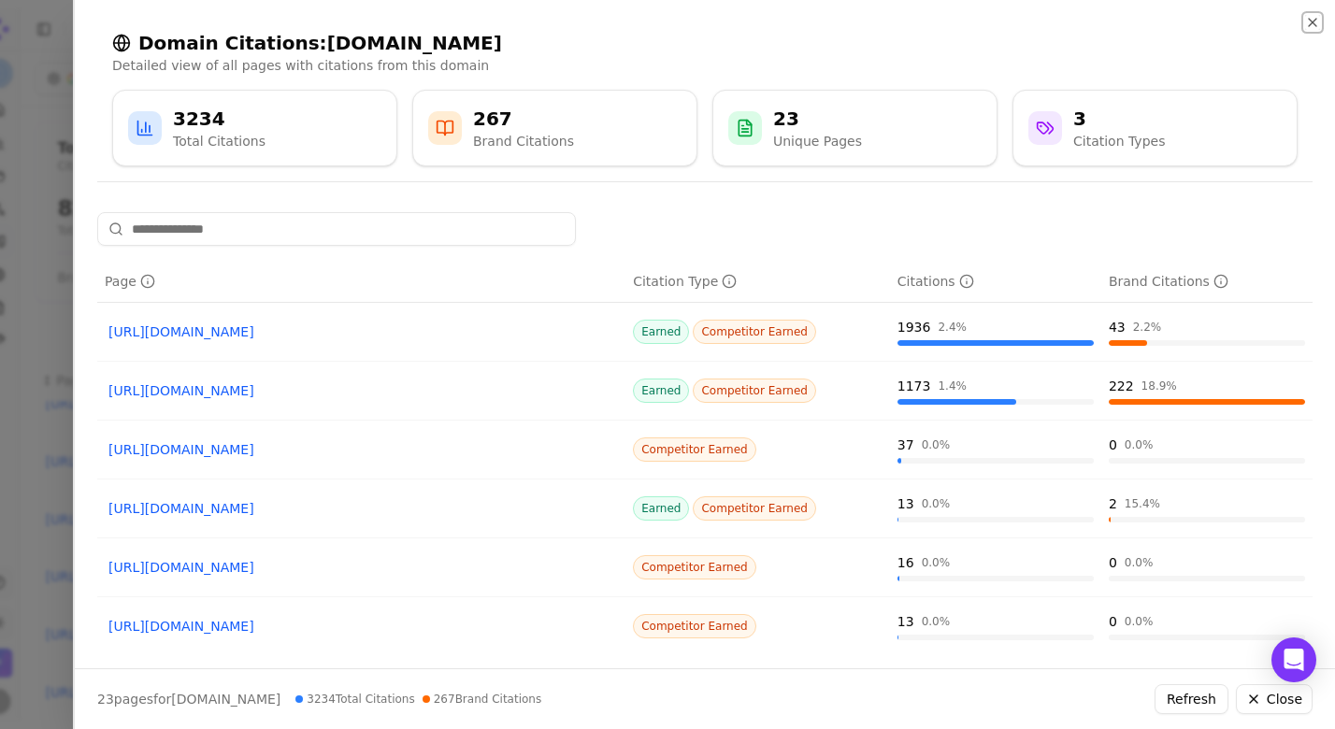
click at [1314, 24] on icon "button" at bounding box center [1312, 22] width 7 height 7
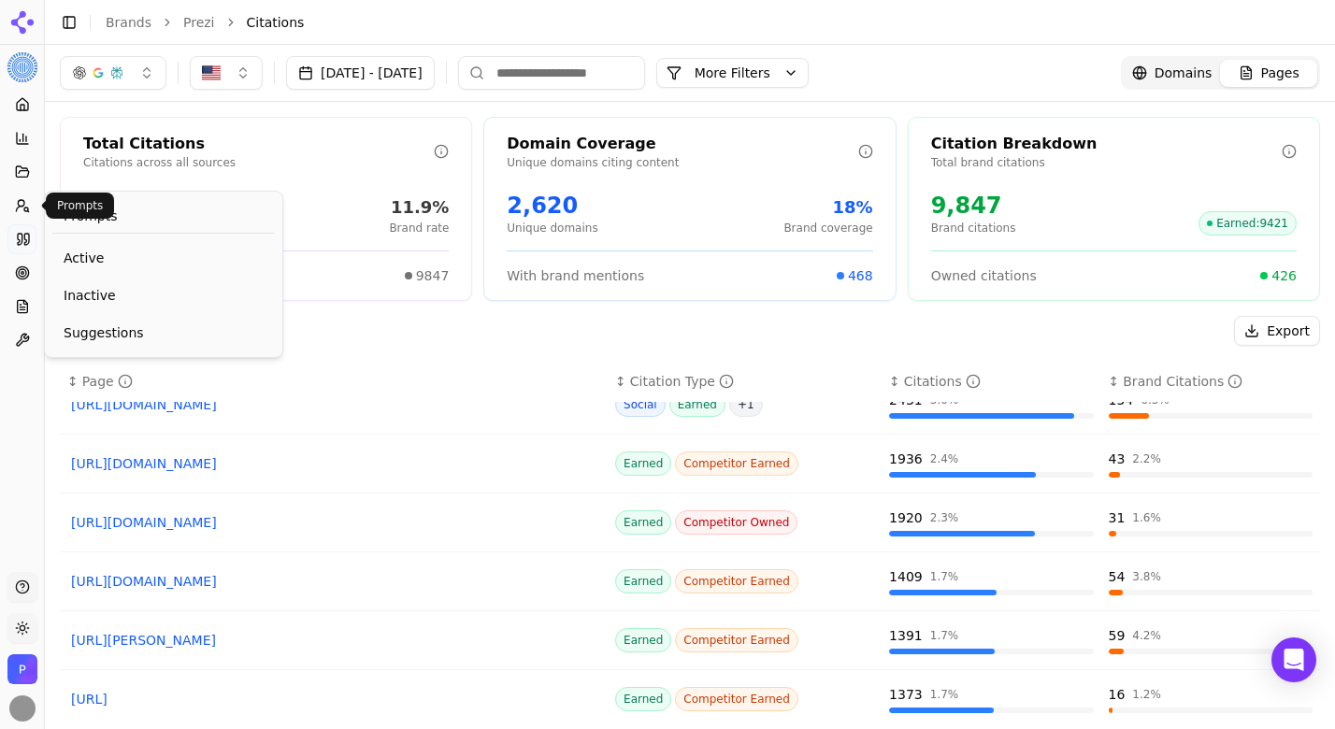
click at [25, 206] on icon at bounding box center [22, 205] width 15 height 15
click at [94, 255] on span "Active" at bounding box center [164, 258] width 200 height 19
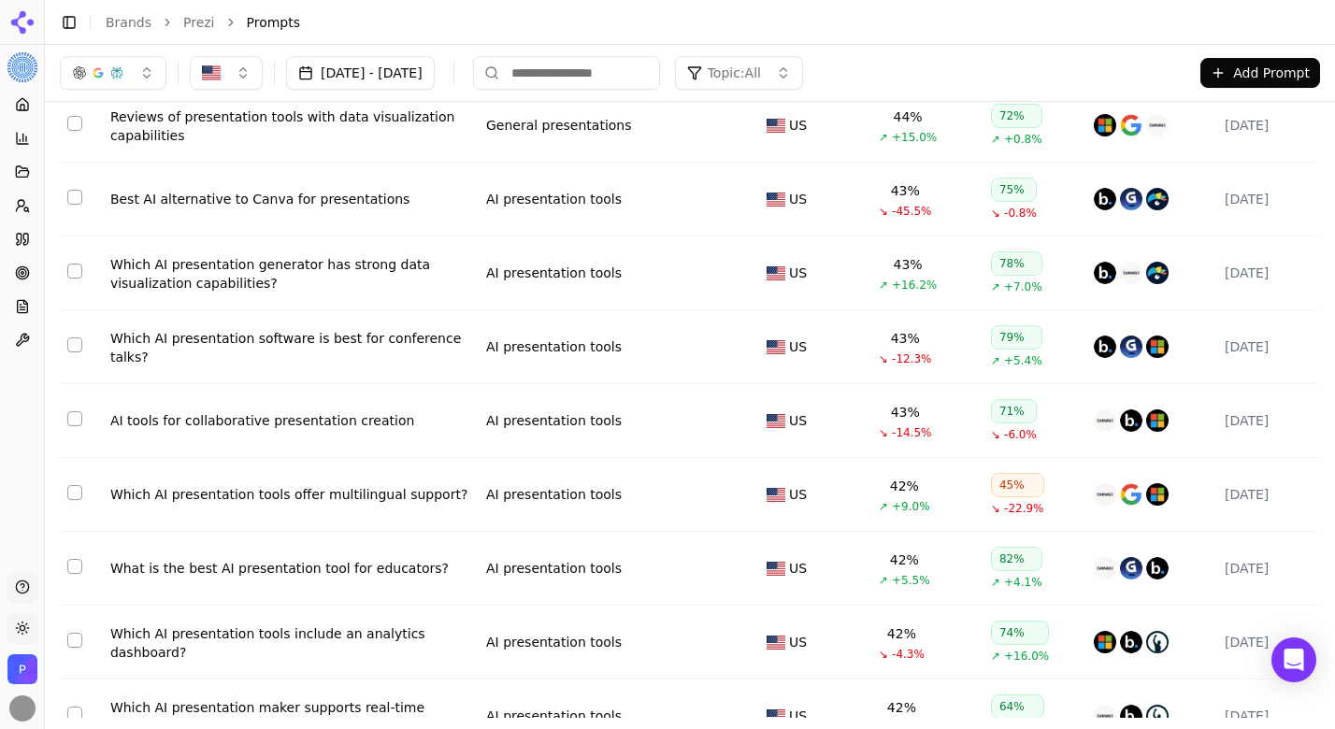
scroll to position [185, 0]
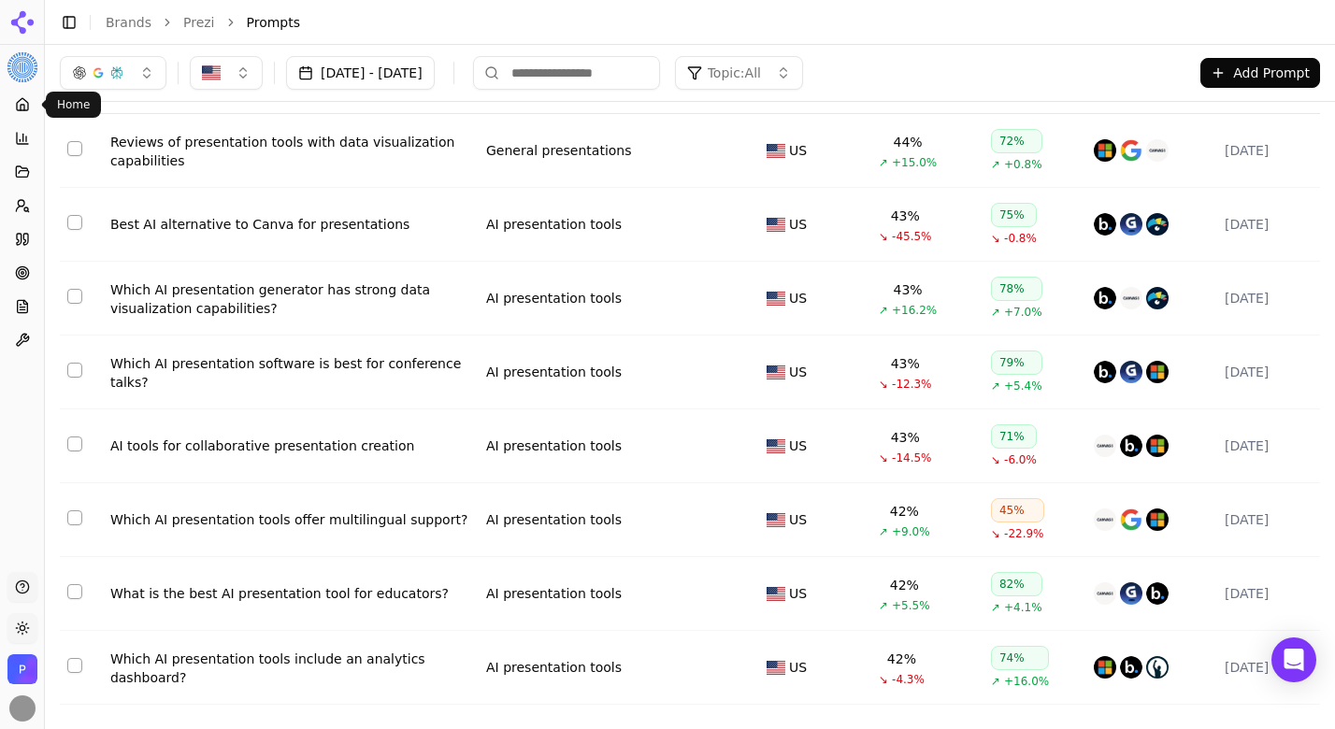
click at [23, 110] on icon at bounding box center [22, 104] width 11 height 12
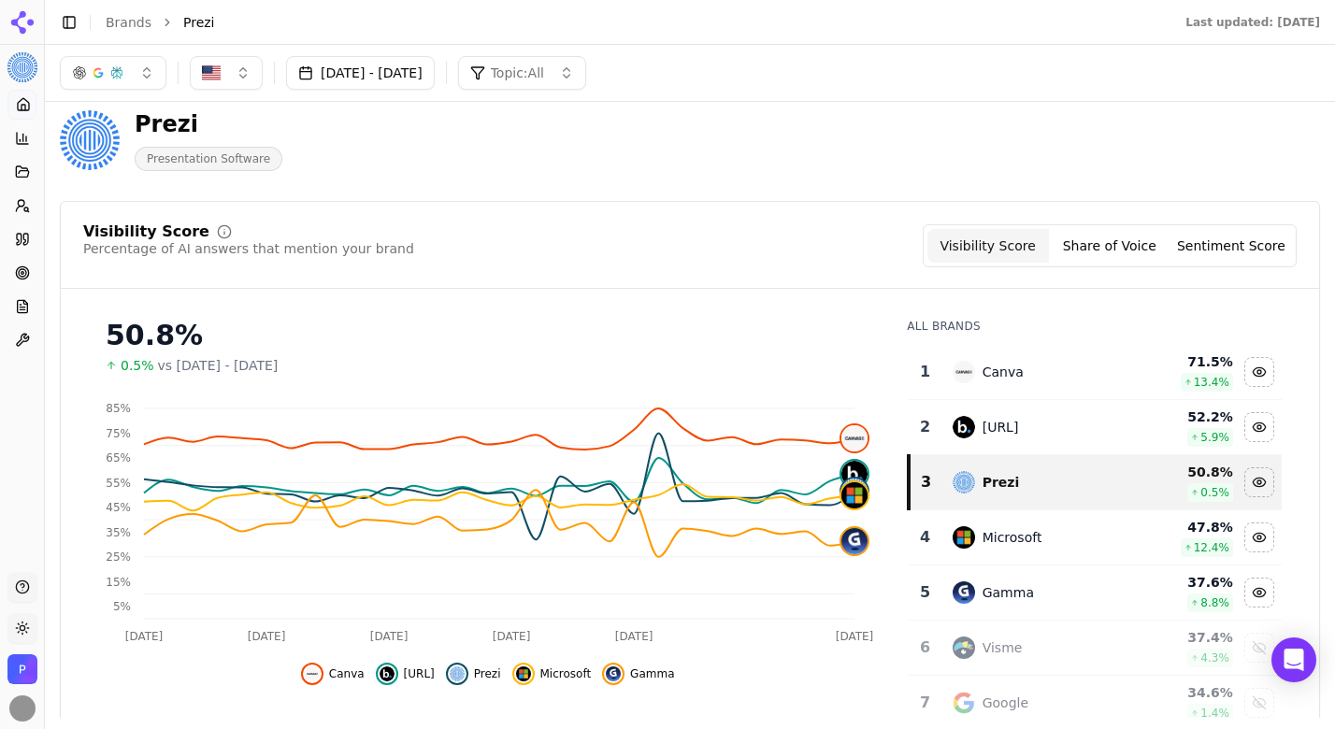
scroll to position [19, 0]
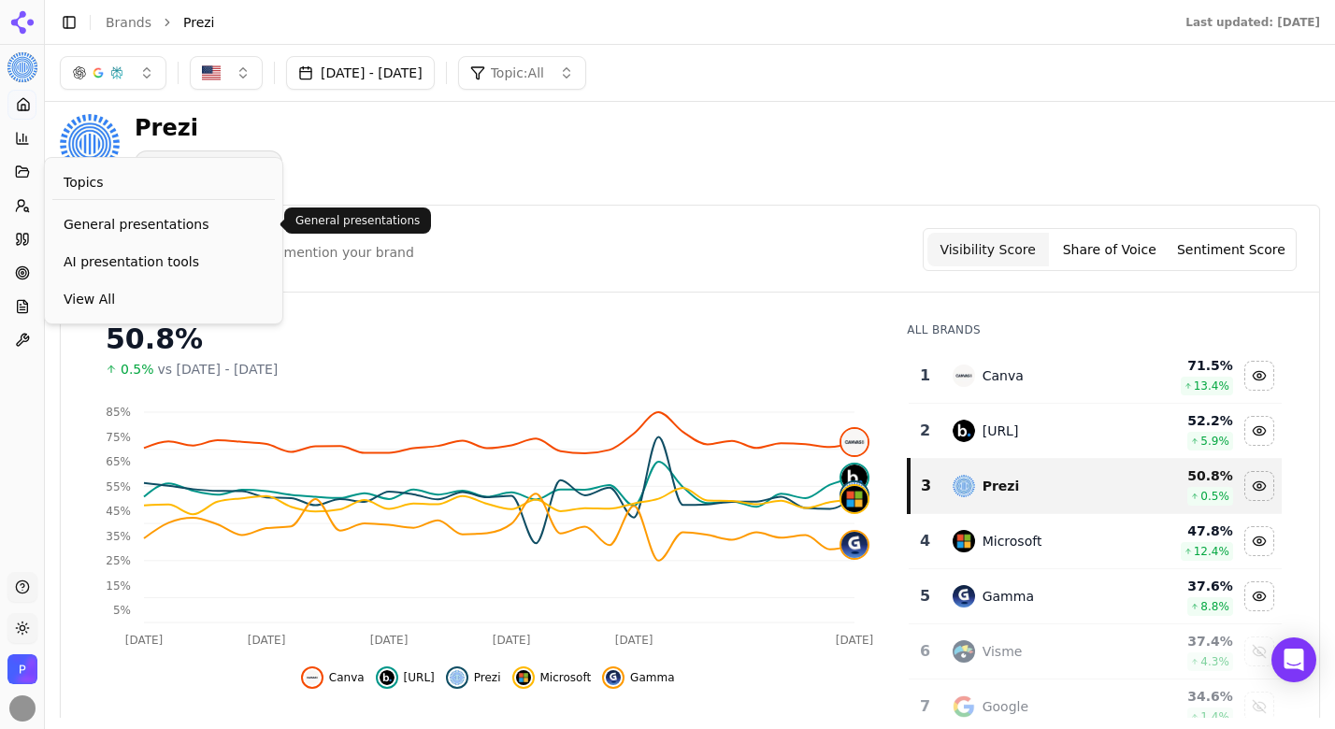
click at [115, 225] on span "General presentations" at bounding box center [164, 224] width 200 height 19
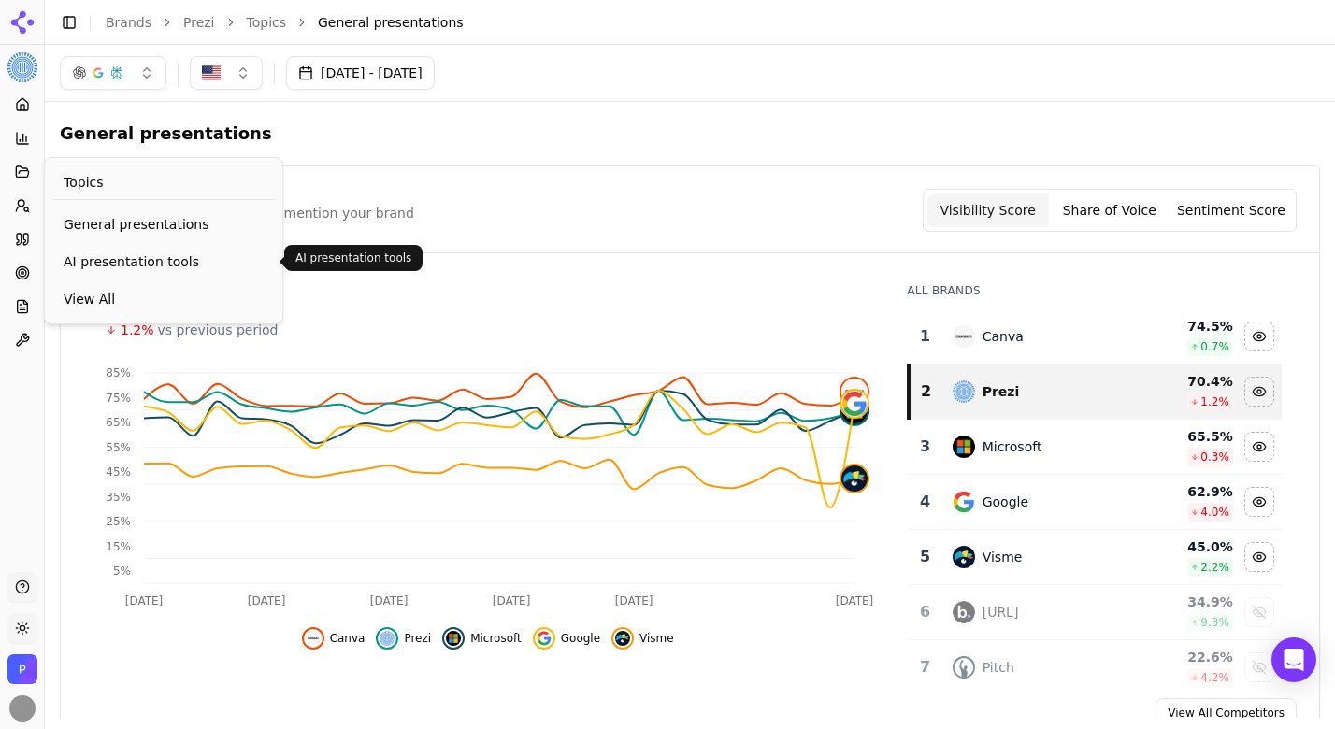
click at [138, 260] on span "AI presentation tools" at bounding box center [164, 261] width 200 height 19
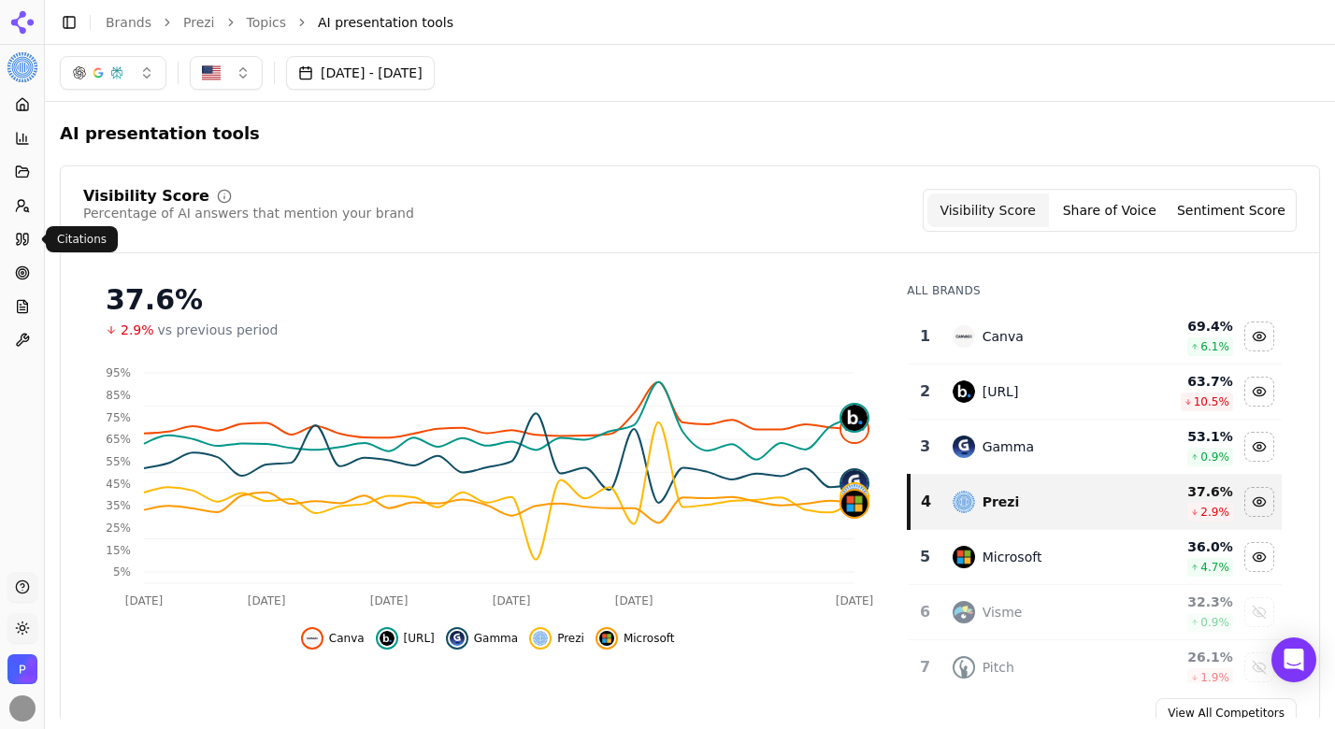
click at [25, 238] on icon at bounding box center [22, 239] width 15 height 15
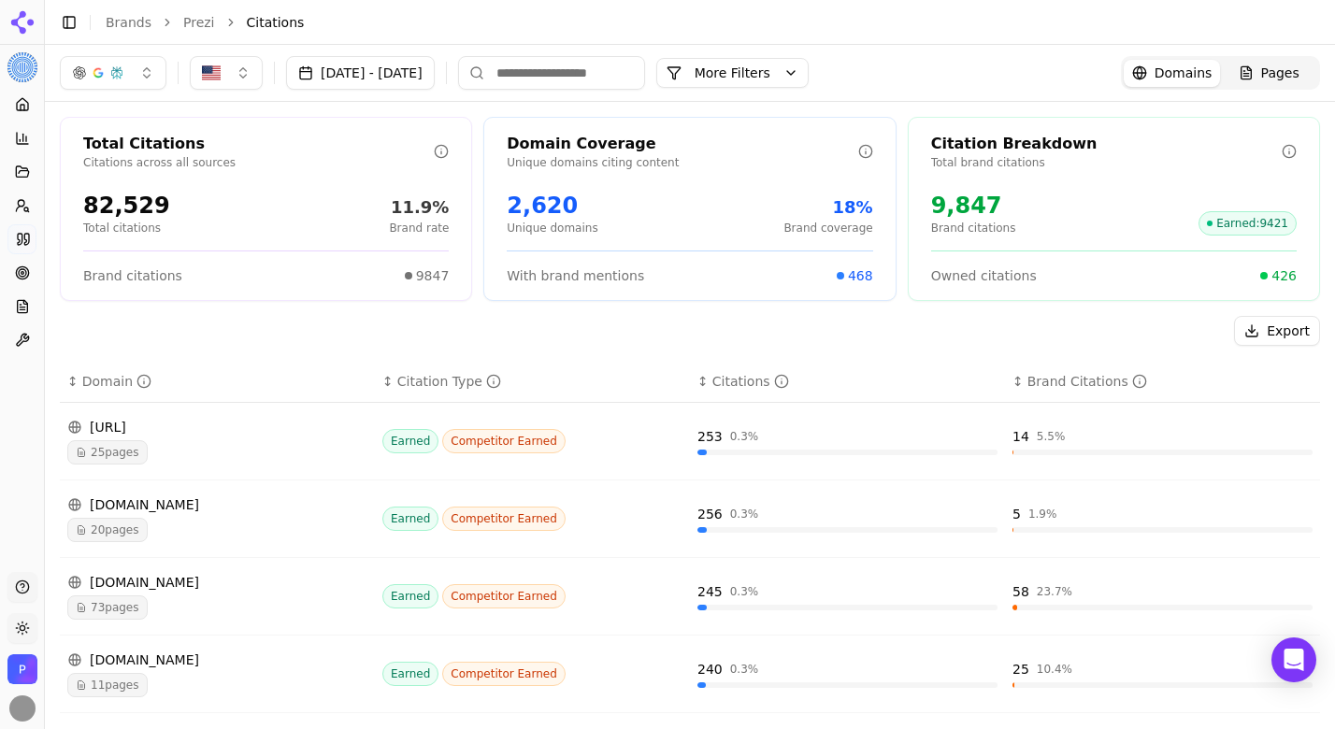
click at [22, 108] on icon at bounding box center [22, 104] width 15 height 15
